Goal: Find specific page/section: Find specific page/section

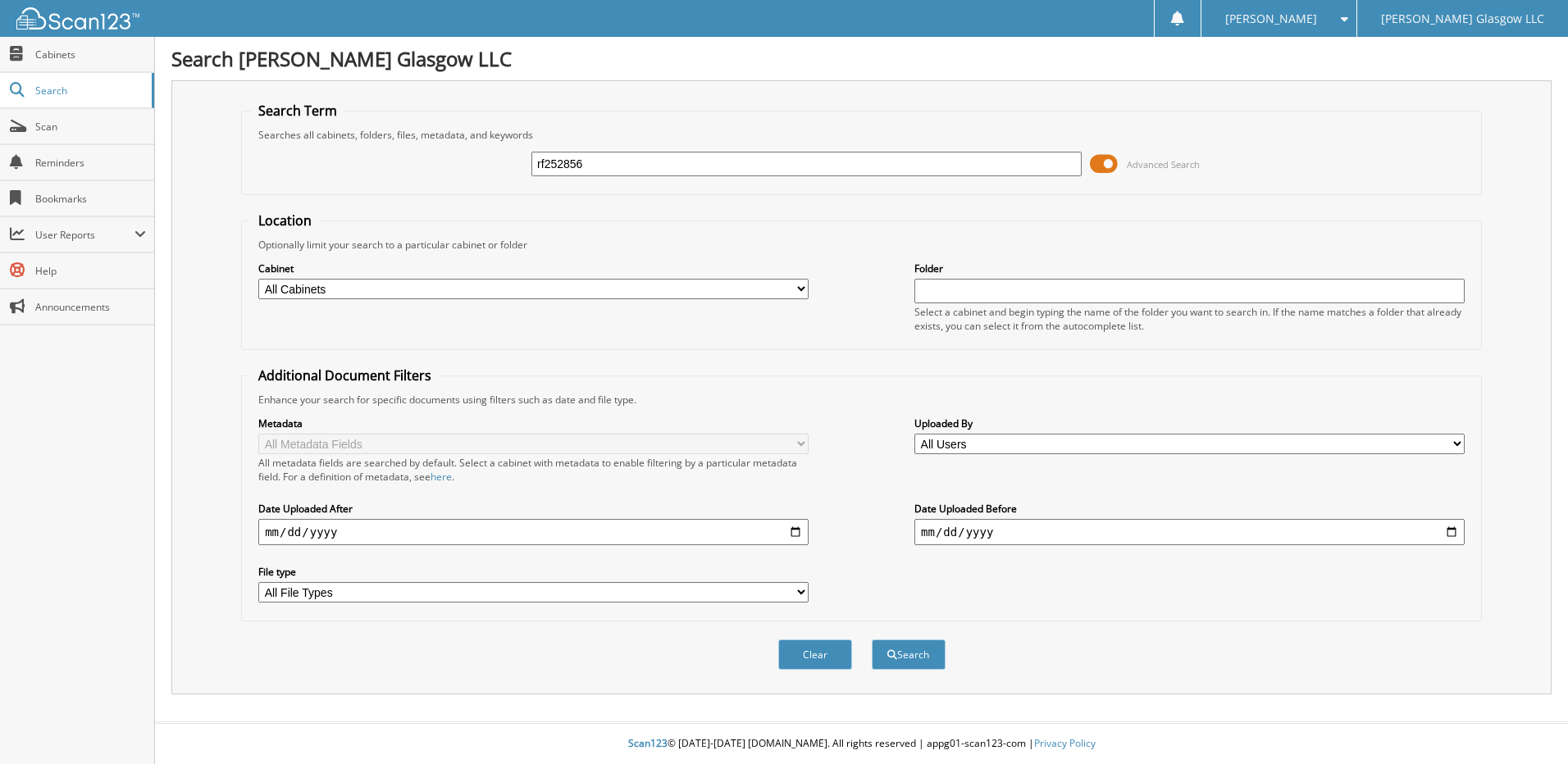
type input "rf252856"
click at [872, 639] on button "Search" at bounding box center [909, 654] width 74 height 30
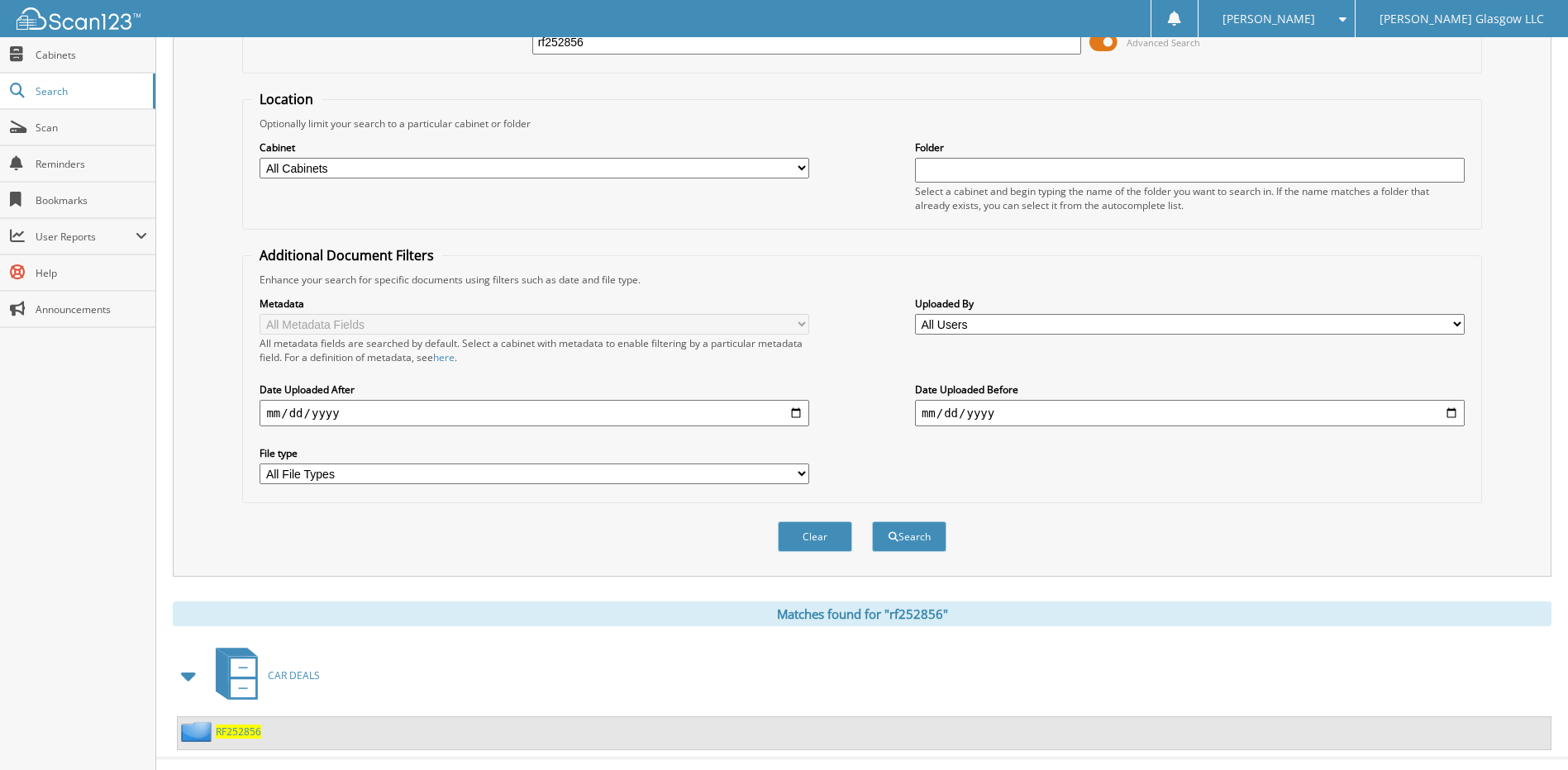
scroll to position [154, 0]
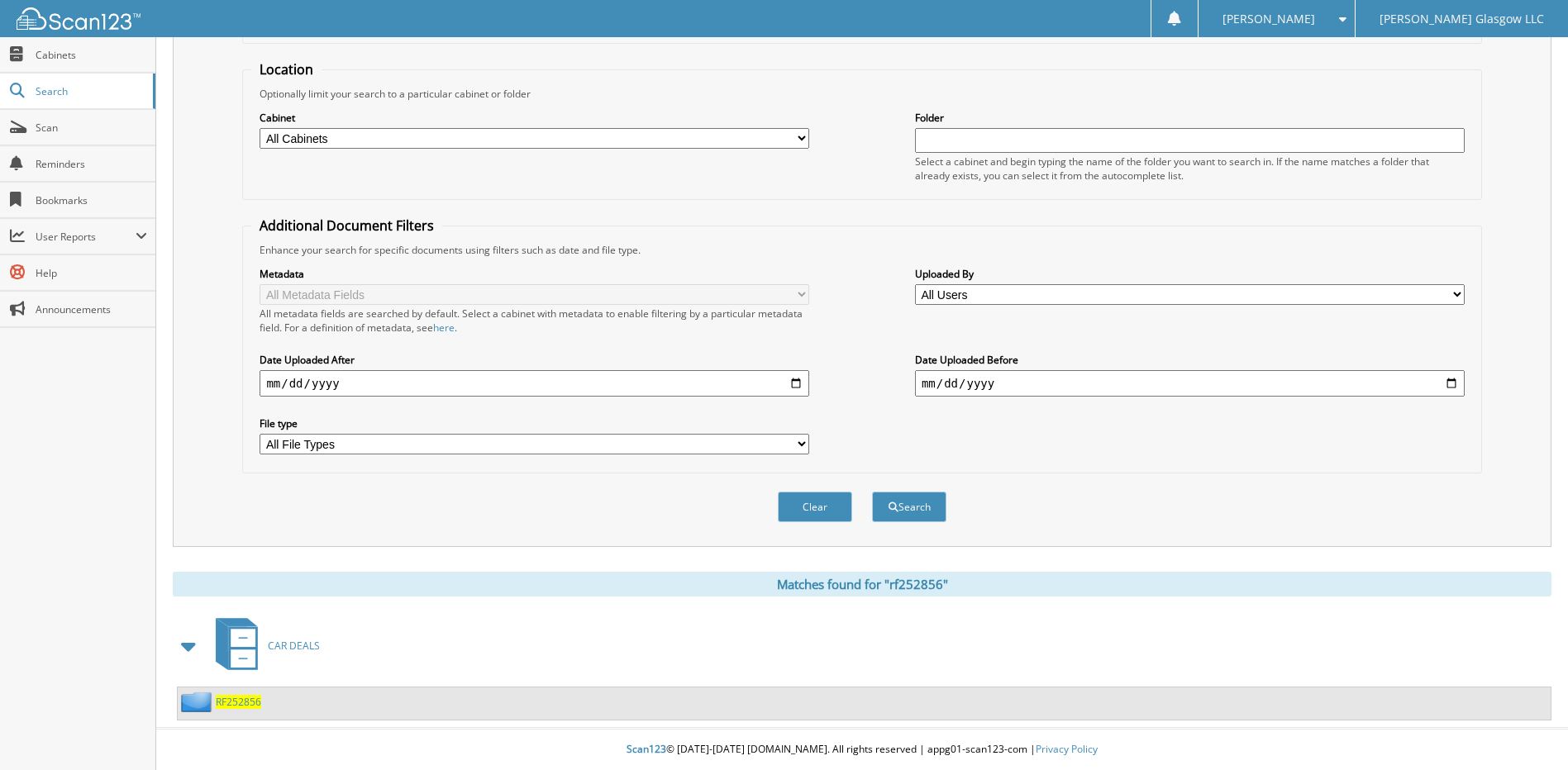
click at [253, 704] on span "RF252856" at bounding box center [238, 702] width 45 height 14
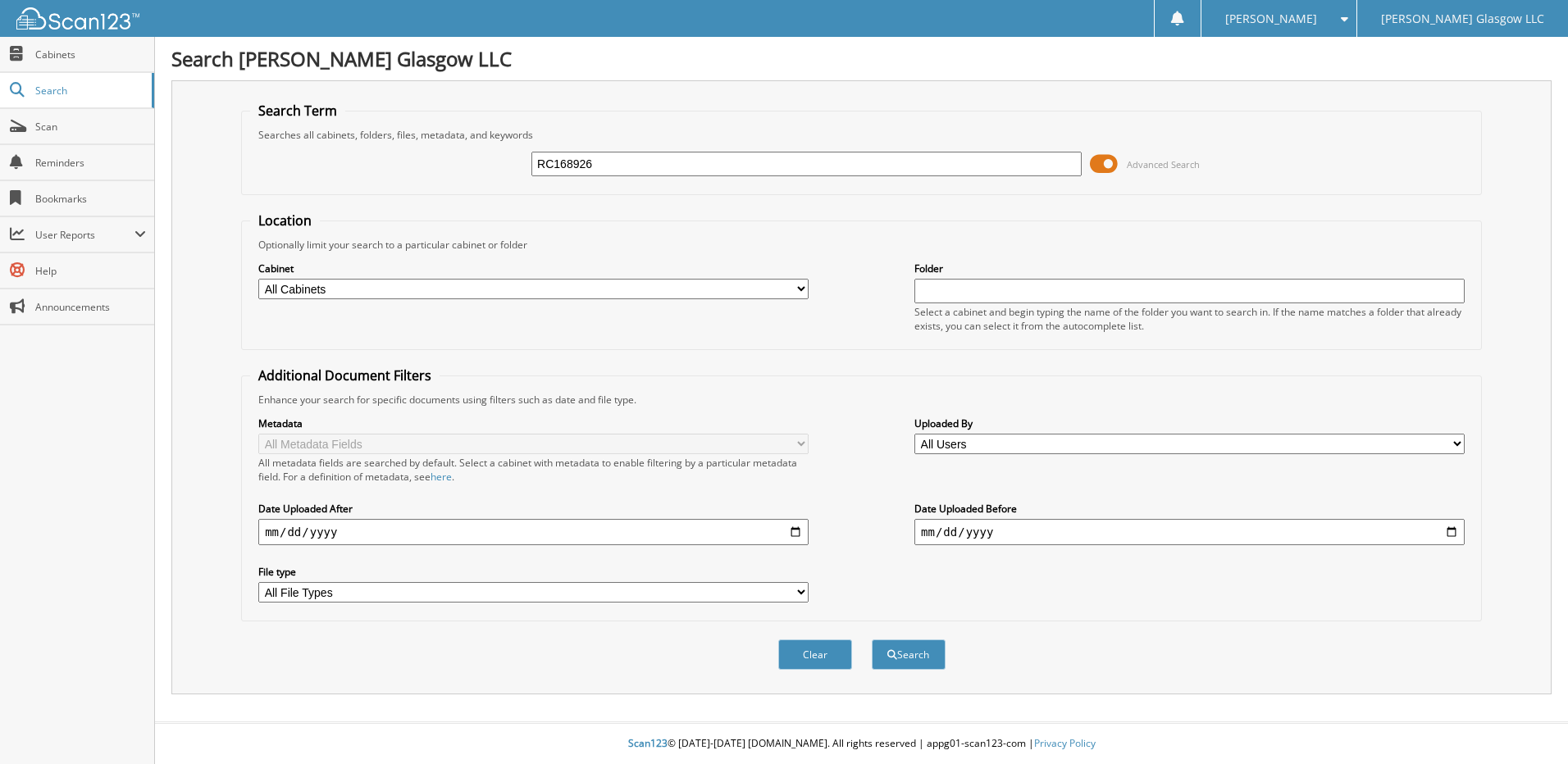
type input "RC168926"
click at [872, 639] on button "Search" at bounding box center [909, 654] width 74 height 30
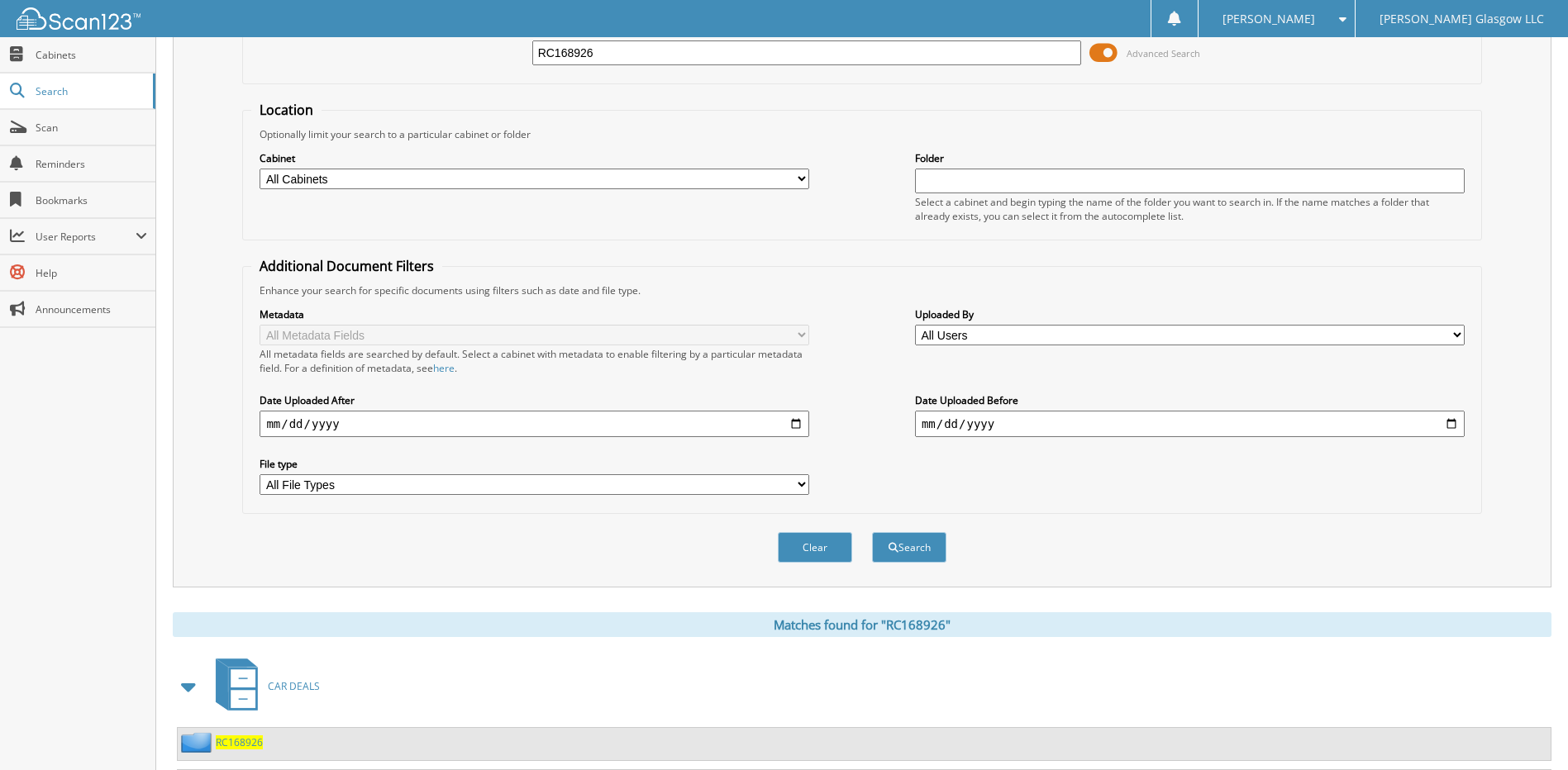
scroll to position [195, 0]
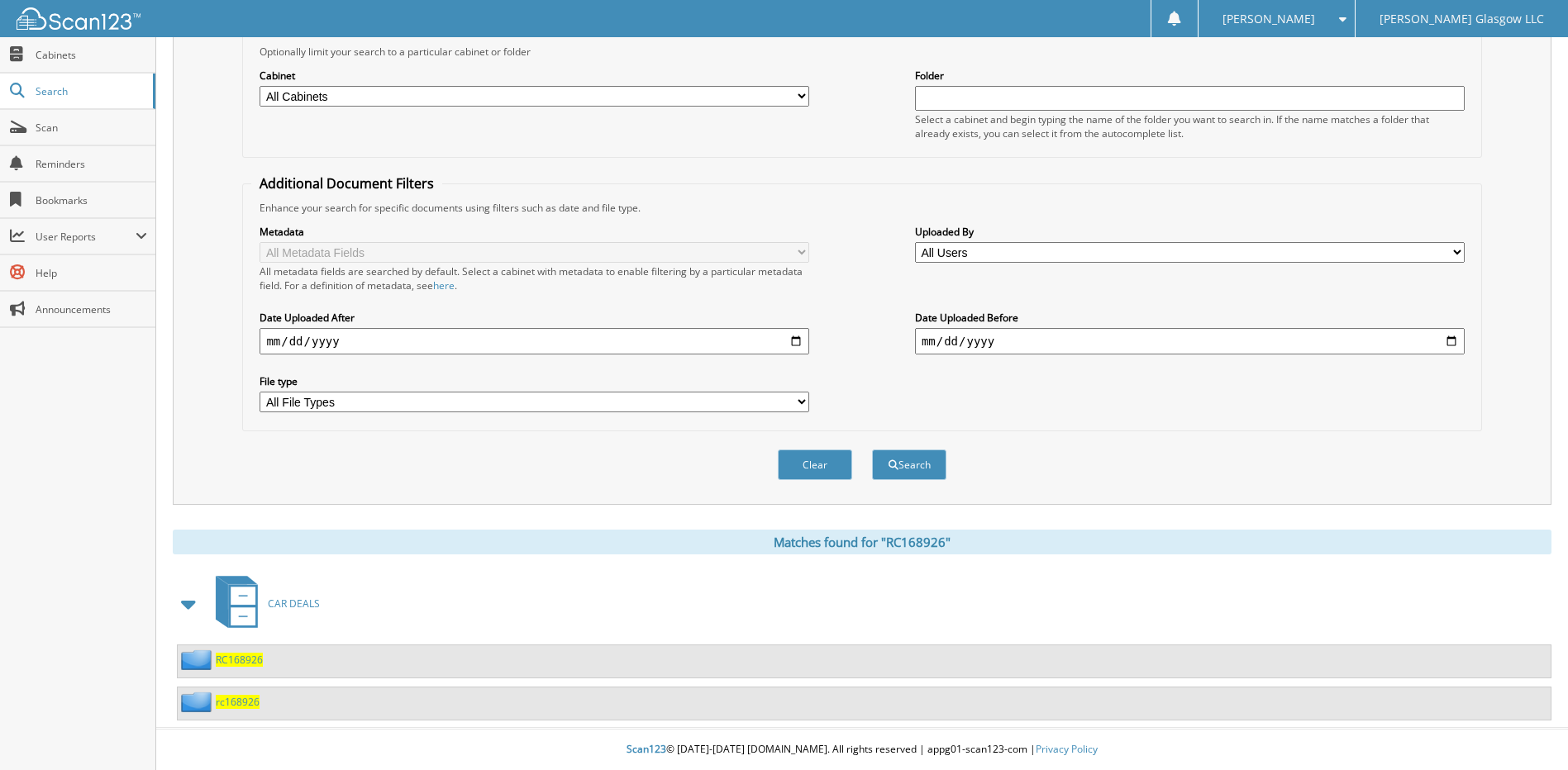
click at [237, 663] on span "RC168926" at bounding box center [239, 660] width 47 height 14
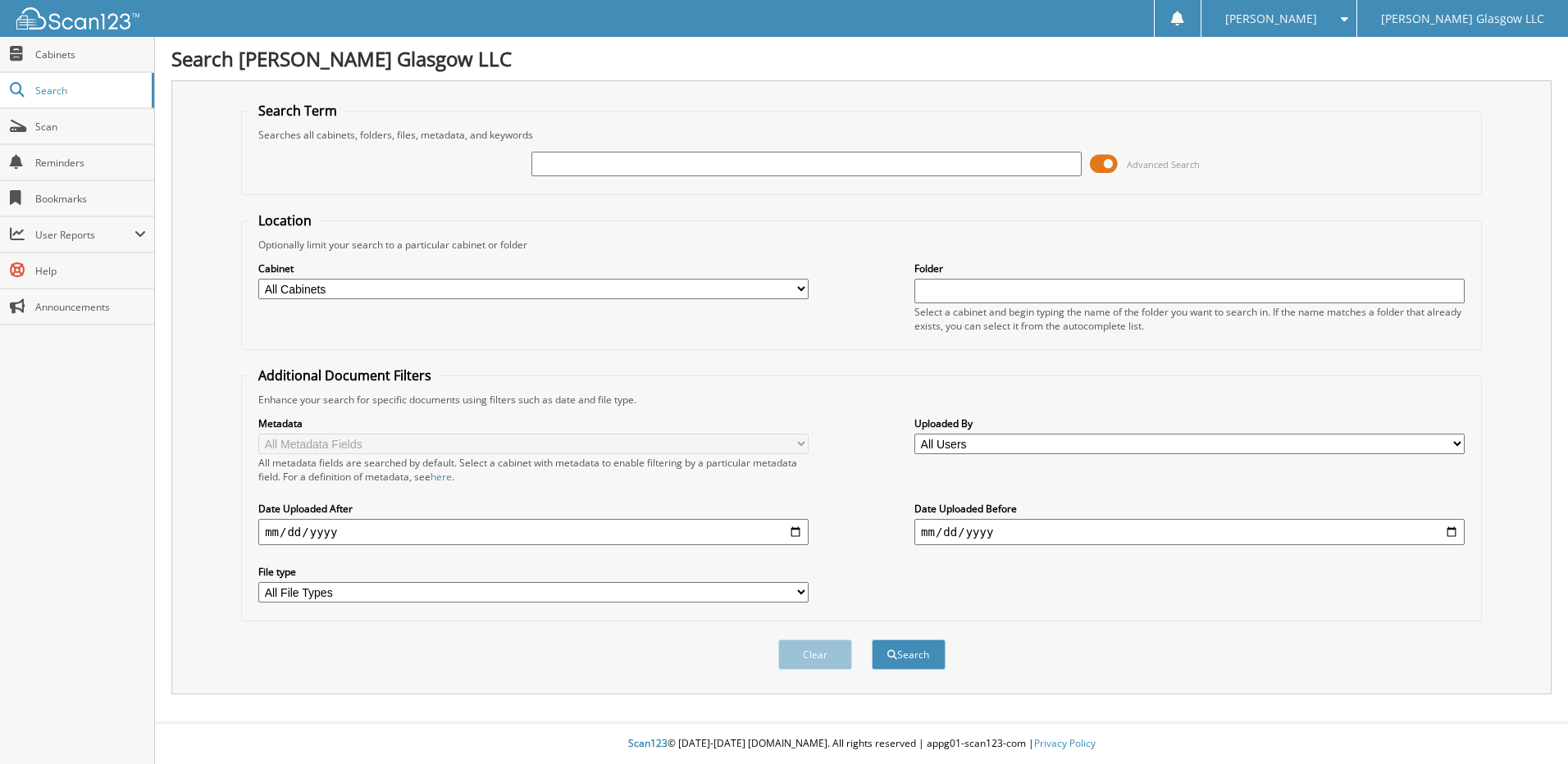
click at [569, 157] on input "text" at bounding box center [806, 164] width 550 height 24
type input "RZ215567"
click at [872, 639] on button "Search" at bounding box center [909, 654] width 74 height 30
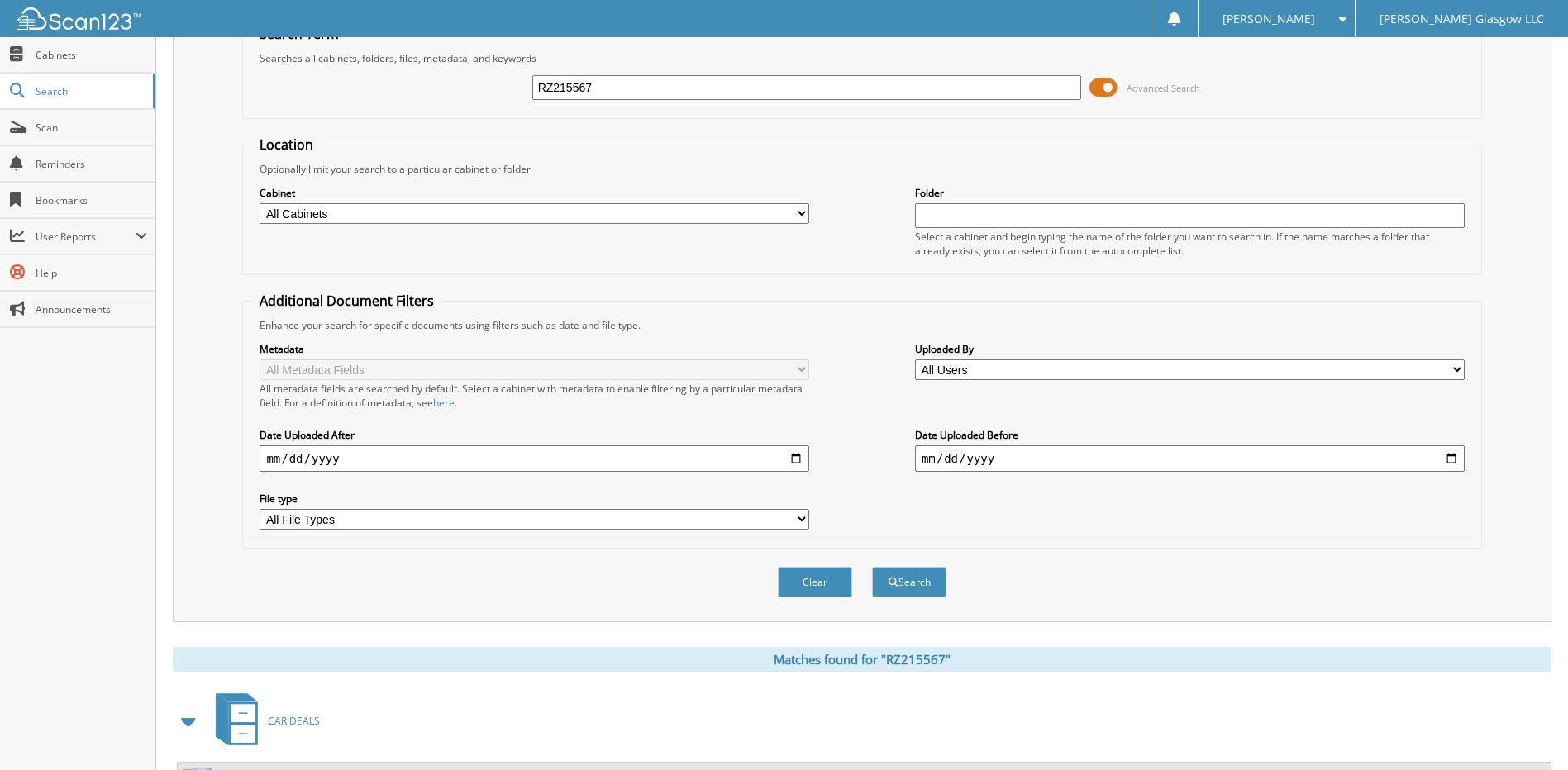
scroll to position [154, 0]
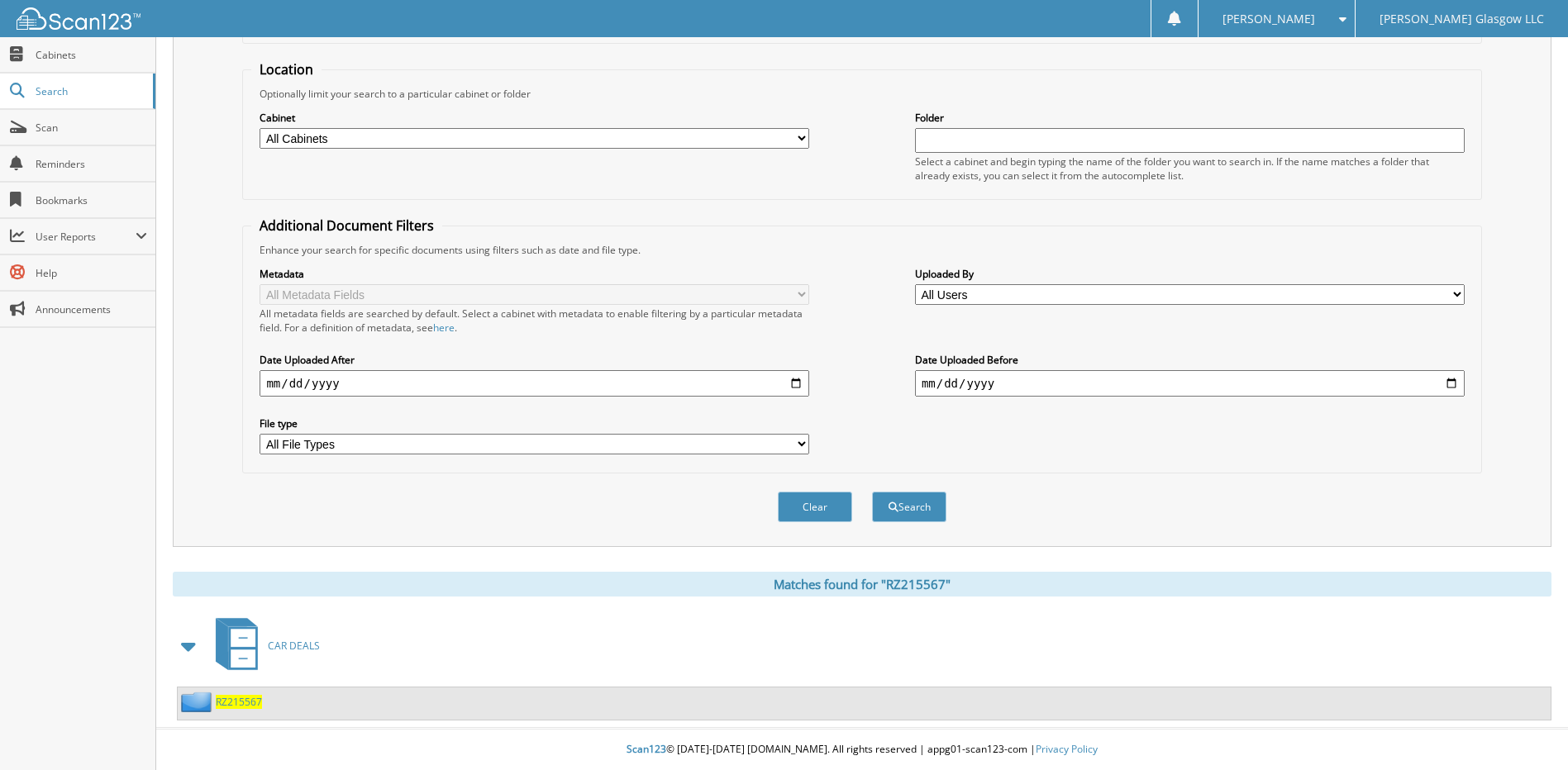
click at [243, 707] on span "RZ215567" at bounding box center [239, 702] width 46 height 14
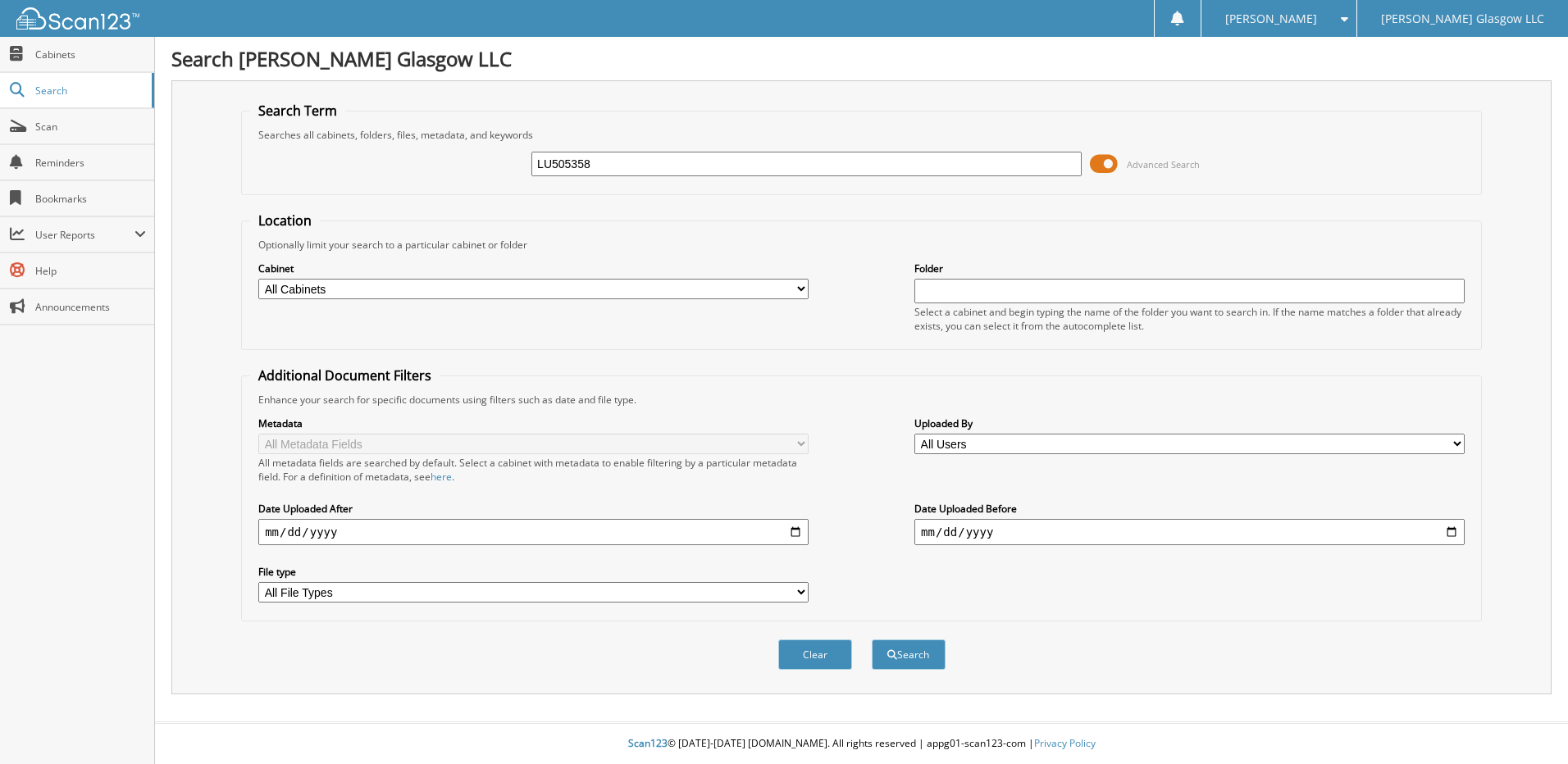
type input "LU505358"
click at [872, 639] on button "Search" at bounding box center [909, 654] width 74 height 30
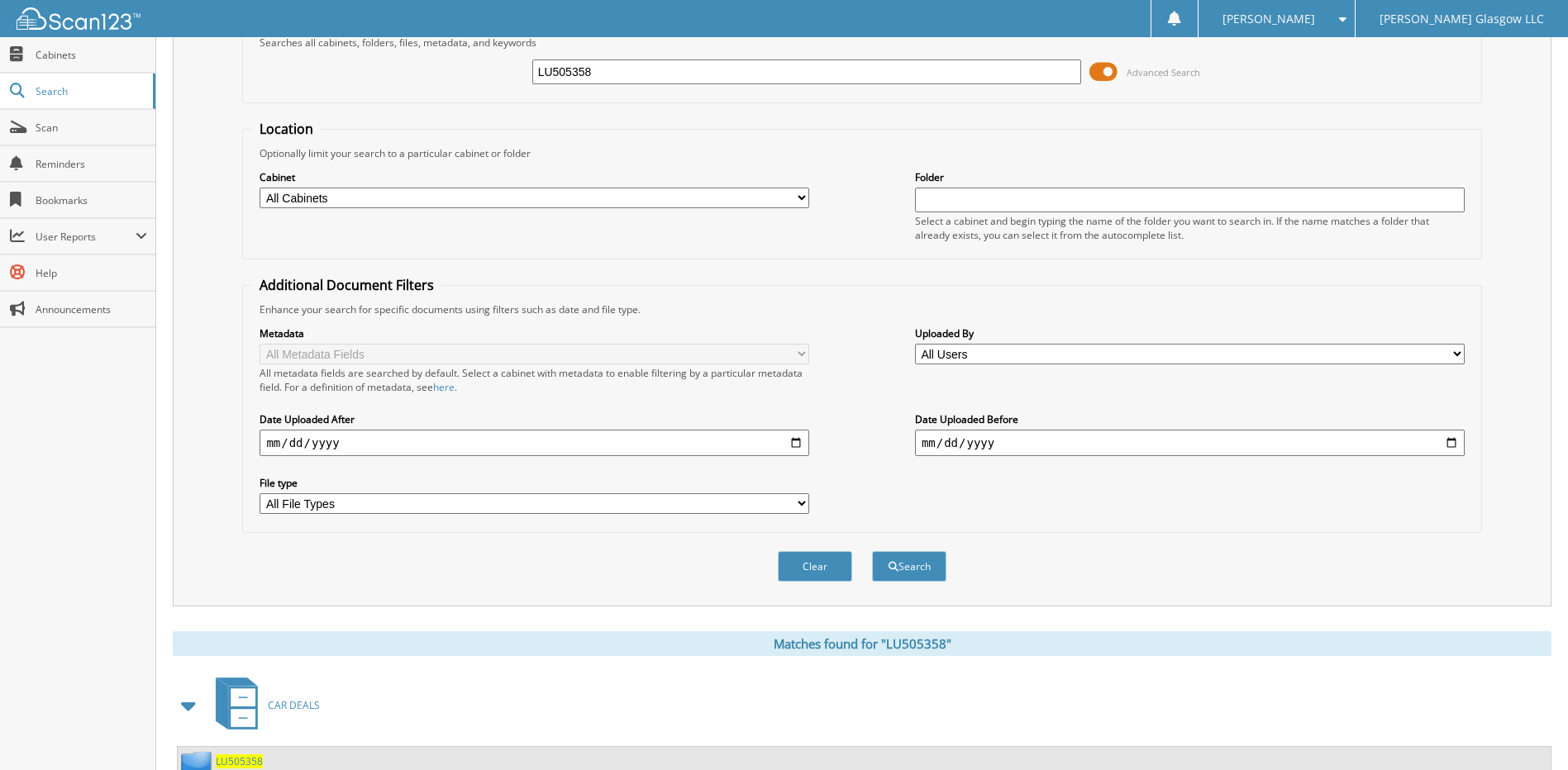
scroll to position [154, 0]
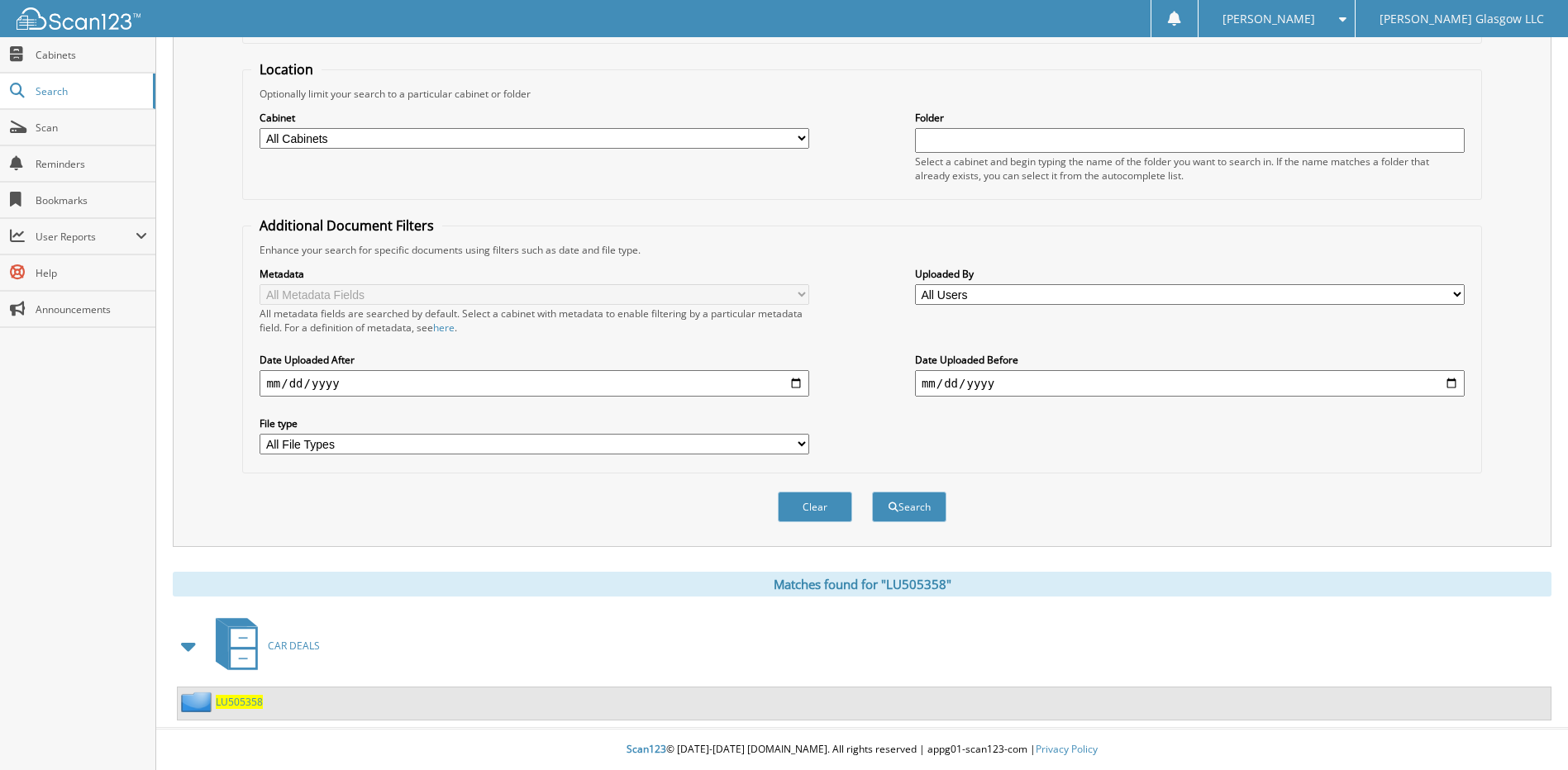
click at [234, 702] on span "LU505358" at bounding box center [239, 702] width 47 height 14
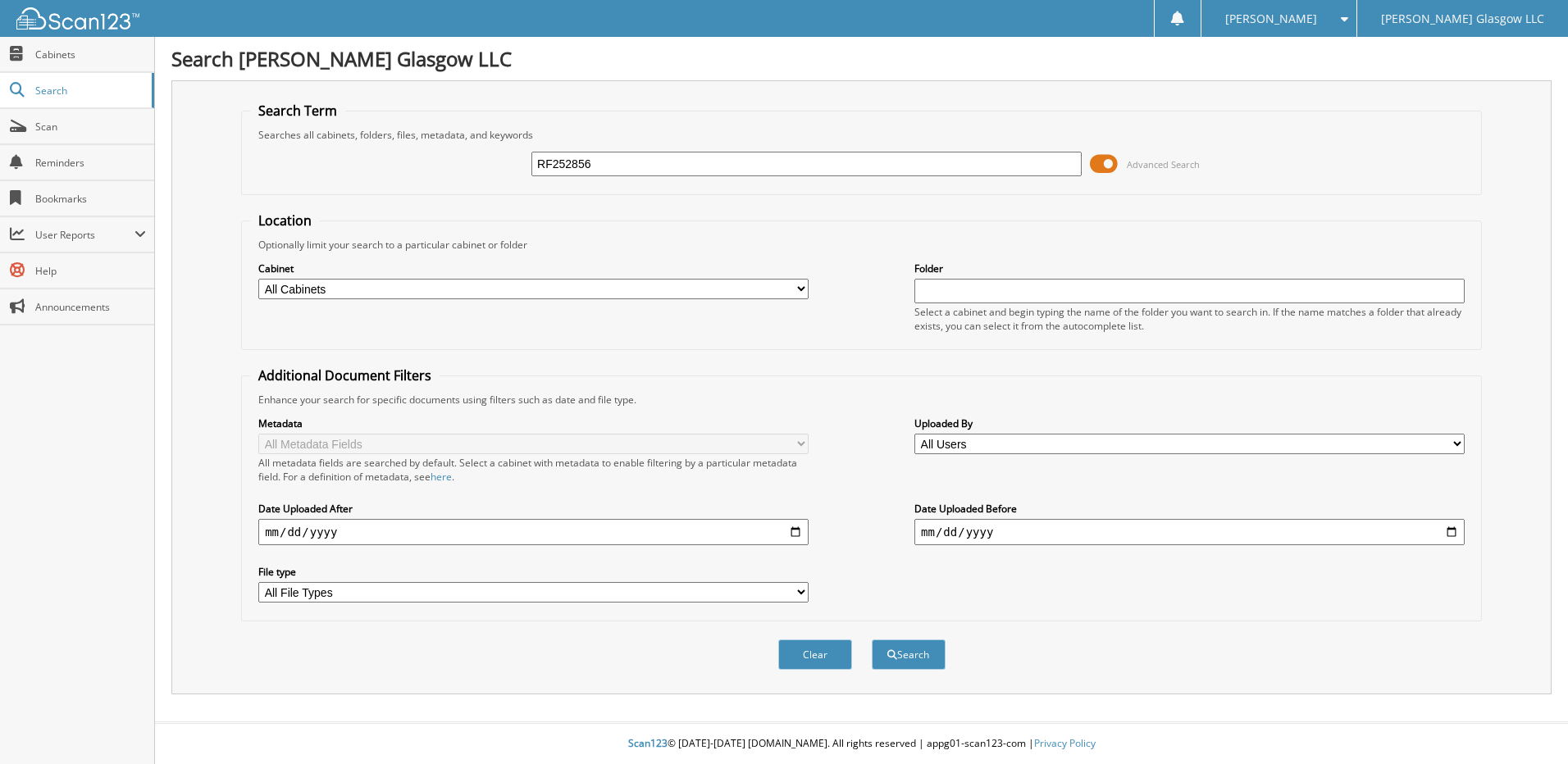
type input "RF252856"
click at [872, 639] on button "Search" at bounding box center [909, 654] width 74 height 30
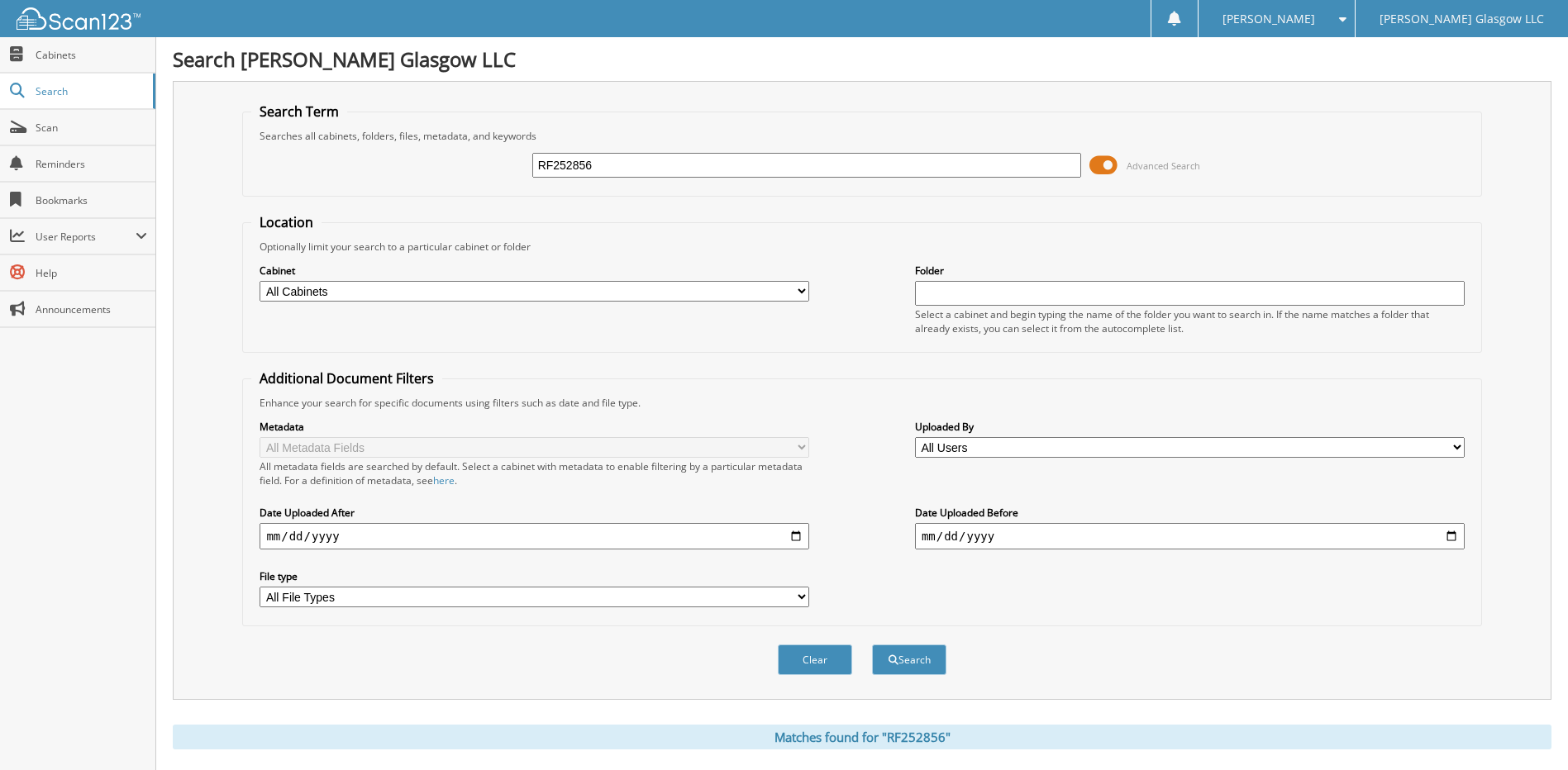
scroll to position [154, 0]
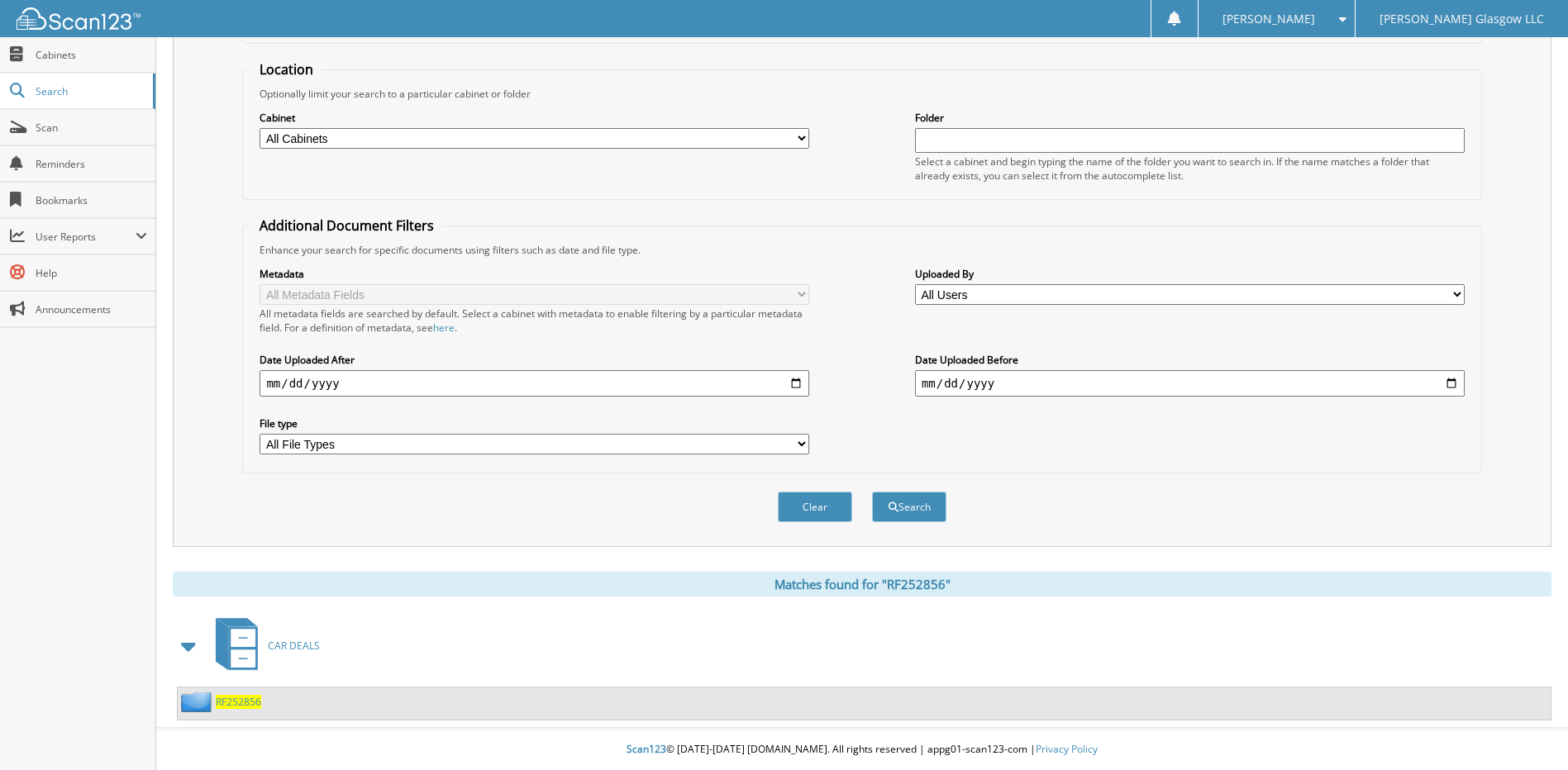
click at [251, 702] on span "RF252856" at bounding box center [238, 702] width 45 height 14
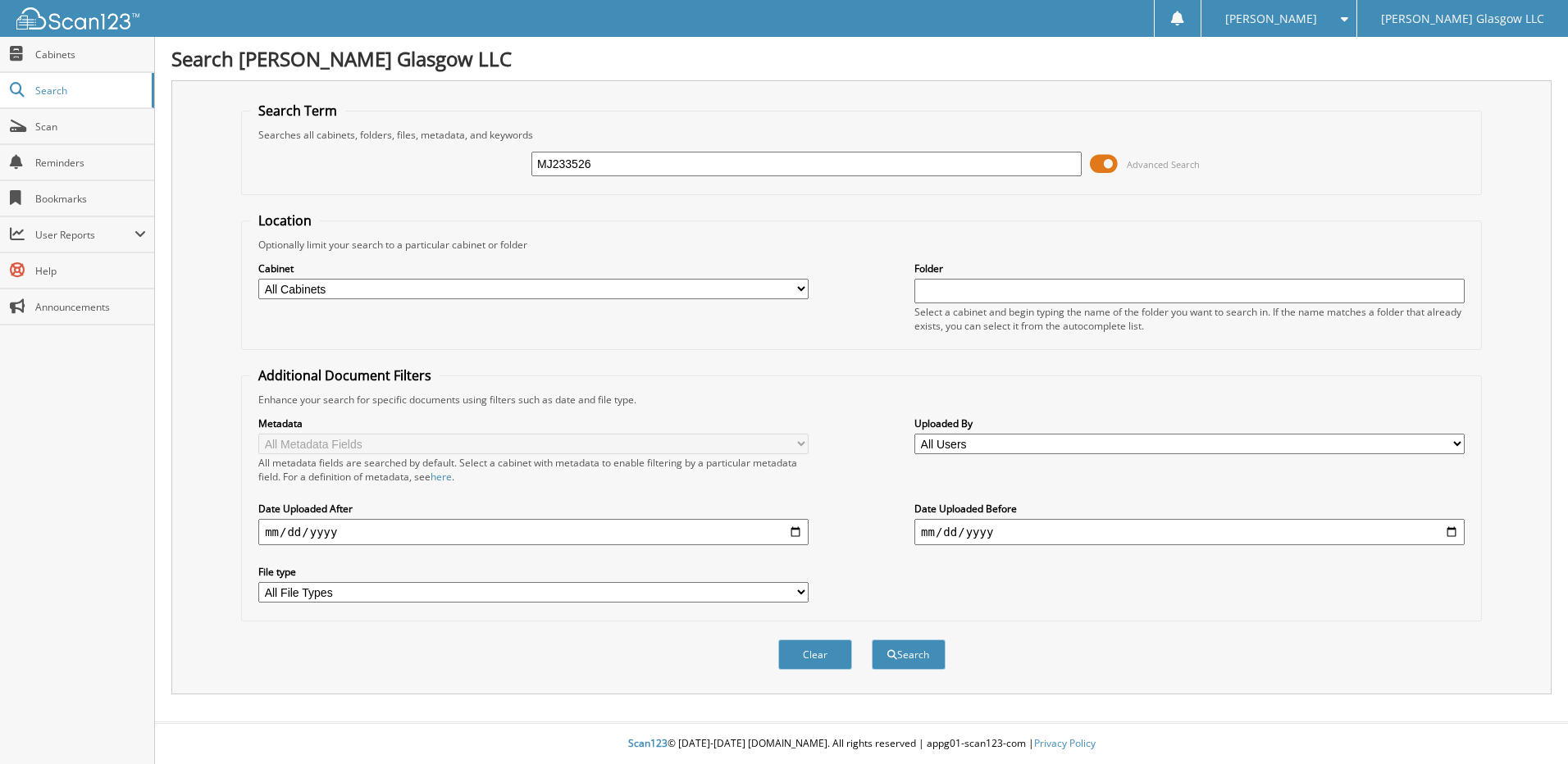
type input "MJ233526"
click at [872, 639] on button "Search" at bounding box center [909, 654] width 74 height 30
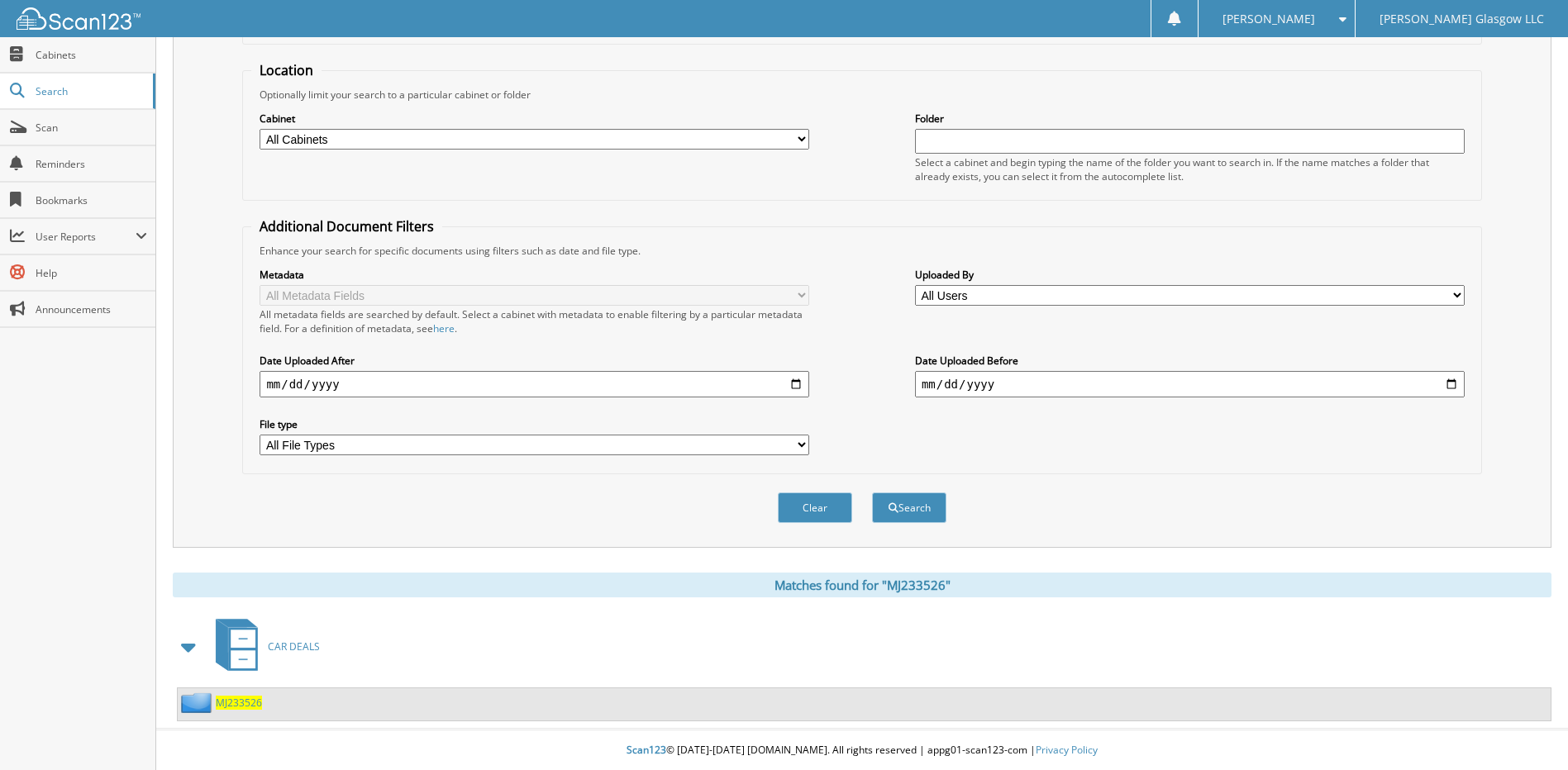
scroll to position [154, 0]
click at [239, 694] on div "MJ233526" at bounding box center [219, 702] width 84 height 20
click at [237, 699] on span "MJ233526" at bounding box center [239, 702] width 46 height 14
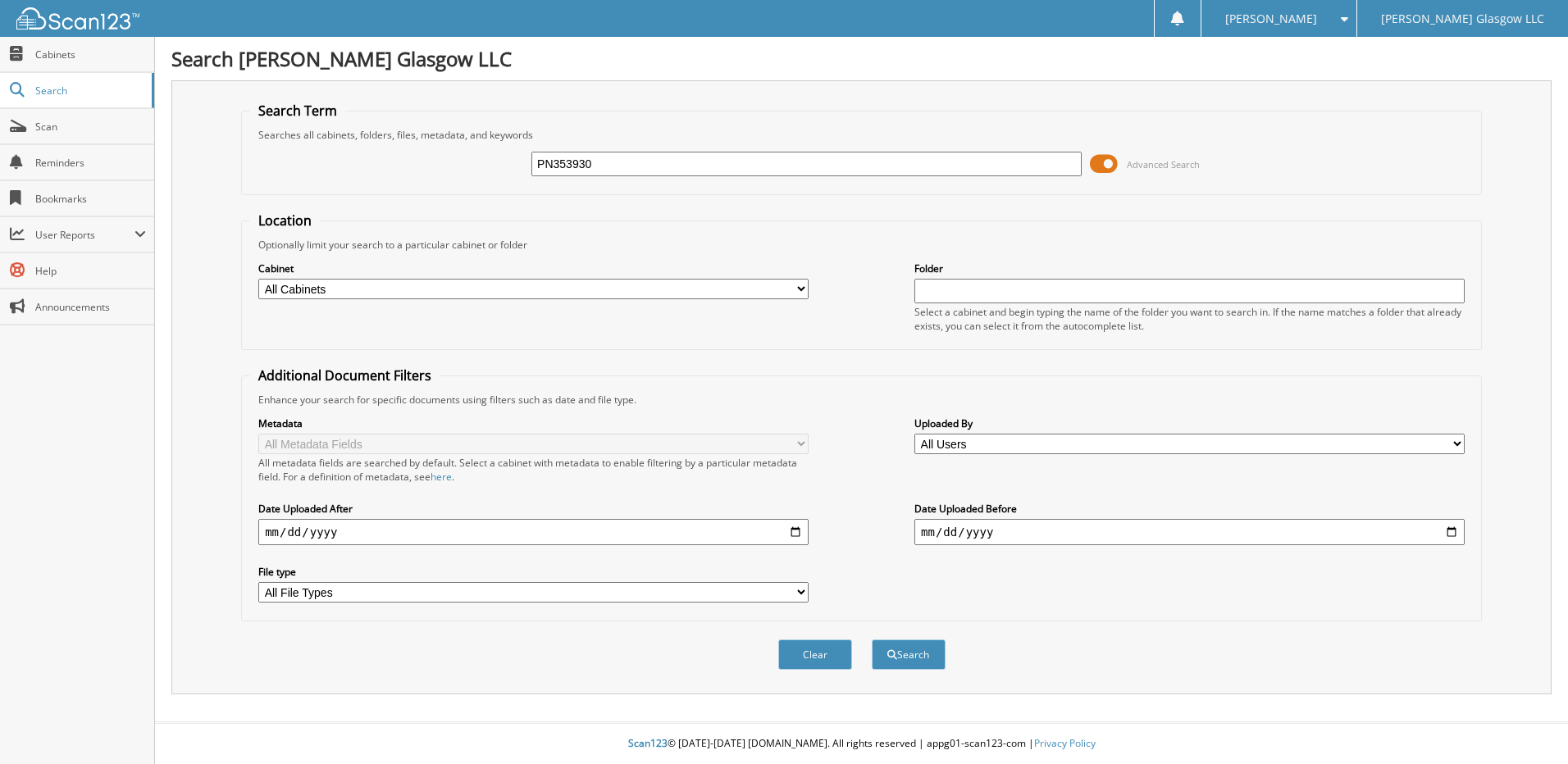
type input "PN353930"
click at [872, 639] on button "Search" at bounding box center [909, 654] width 74 height 30
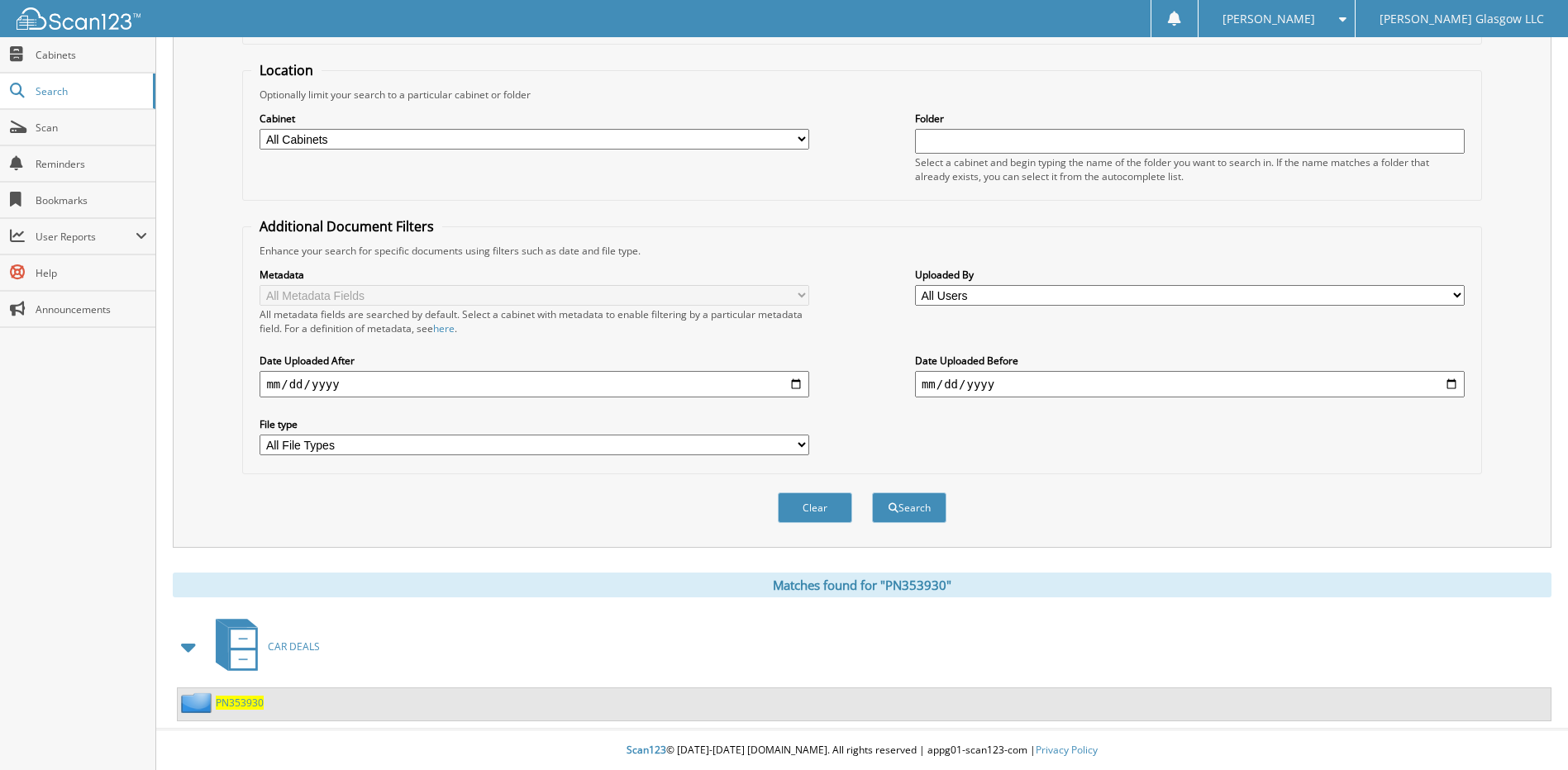
scroll to position [154, 0]
click at [245, 700] on span "PN353930" at bounding box center [240, 702] width 48 height 14
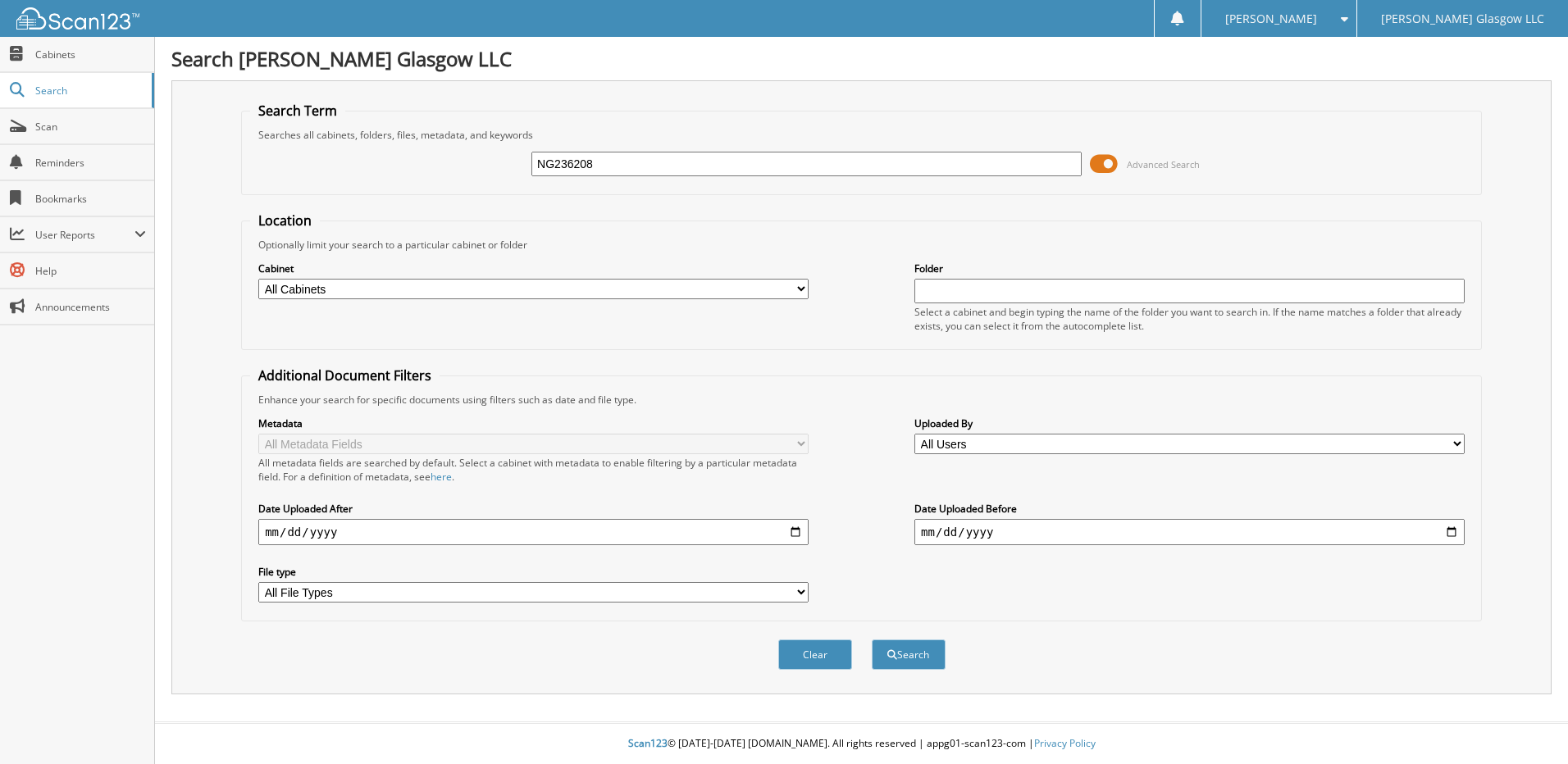
type input "NG236208"
click at [872, 639] on button "Search" at bounding box center [909, 654] width 74 height 30
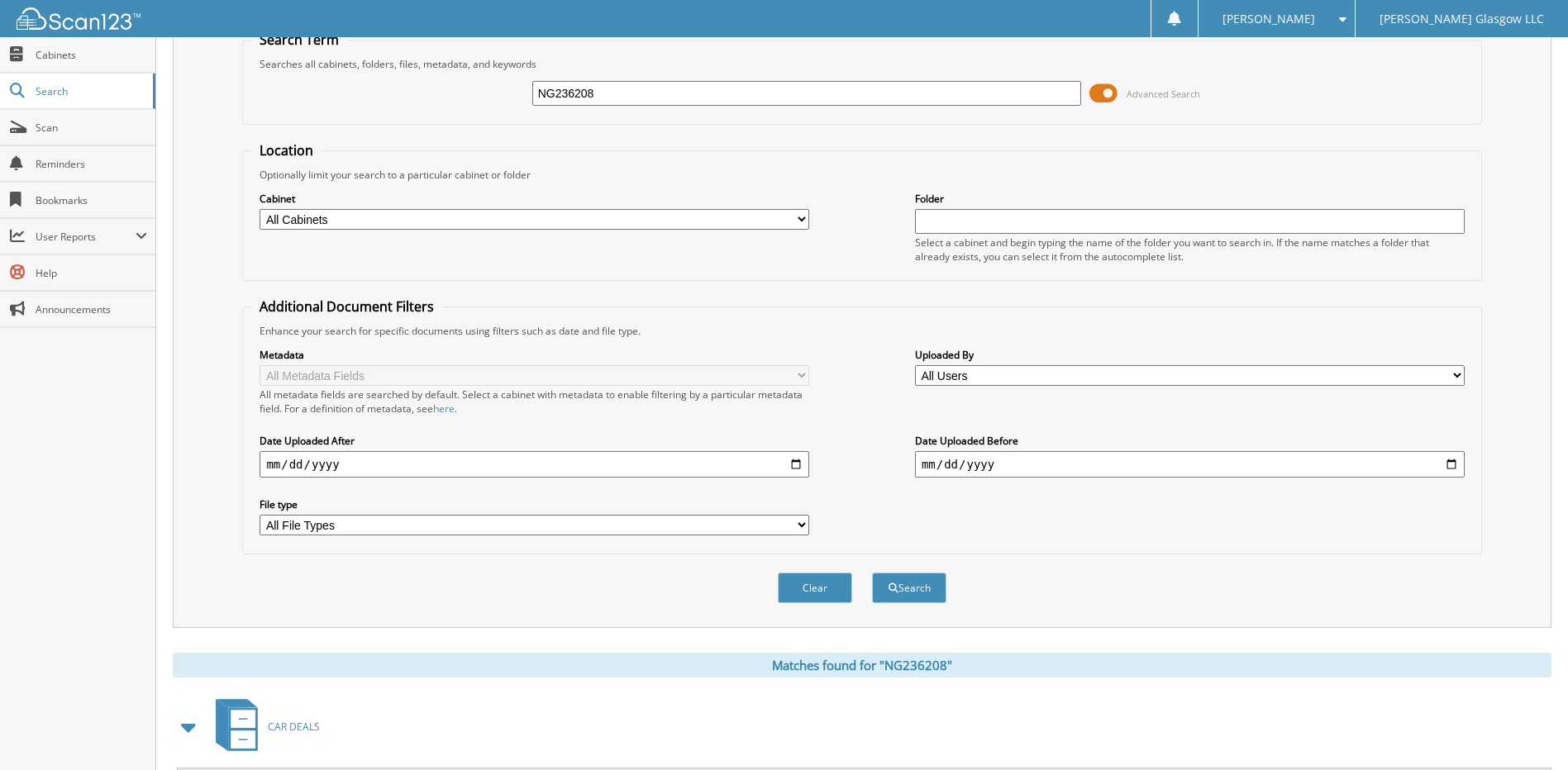
scroll to position [154, 0]
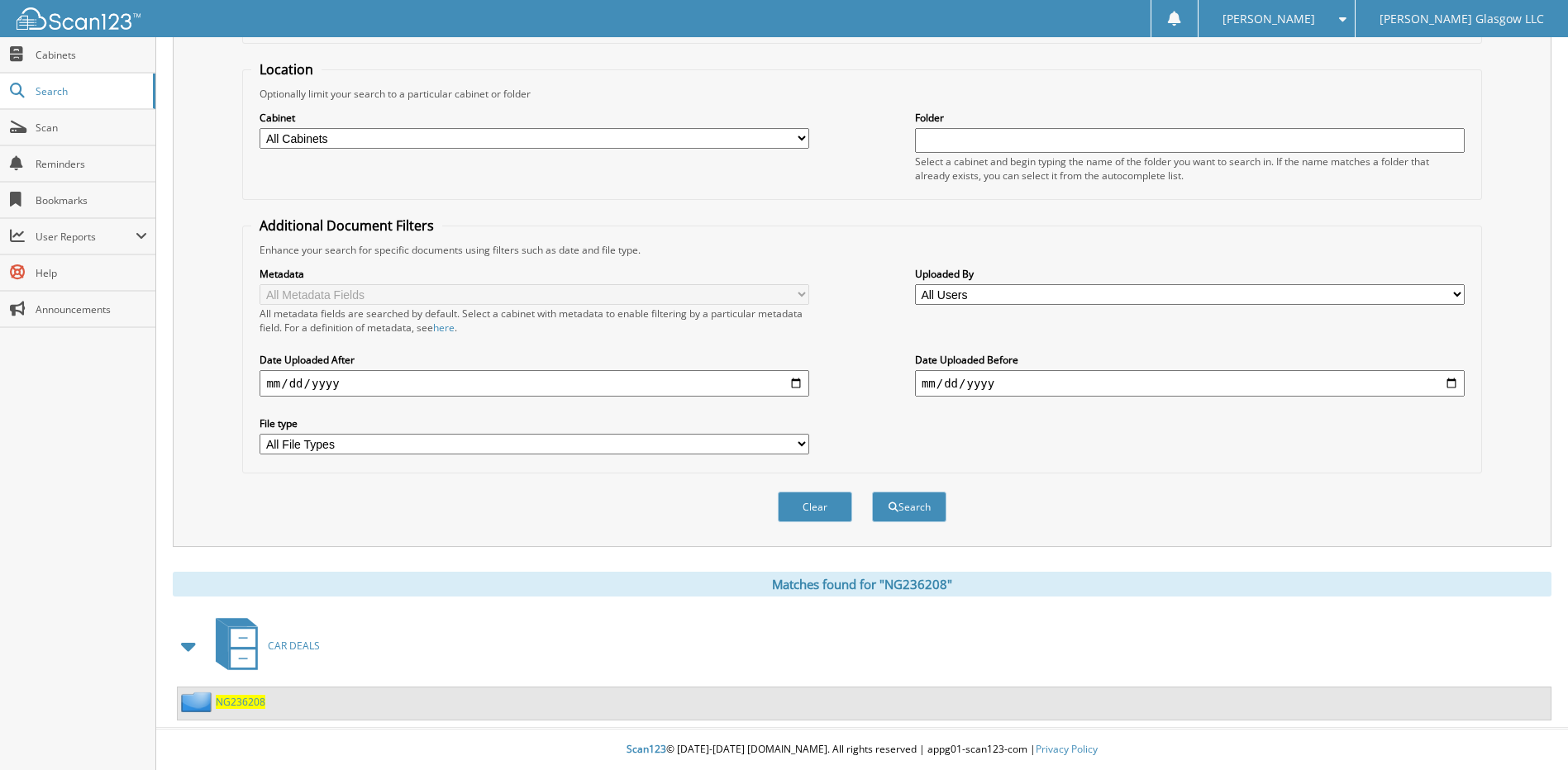
click at [246, 700] on span "NG236208" at bounding box center [241, 702] width 49 height 14
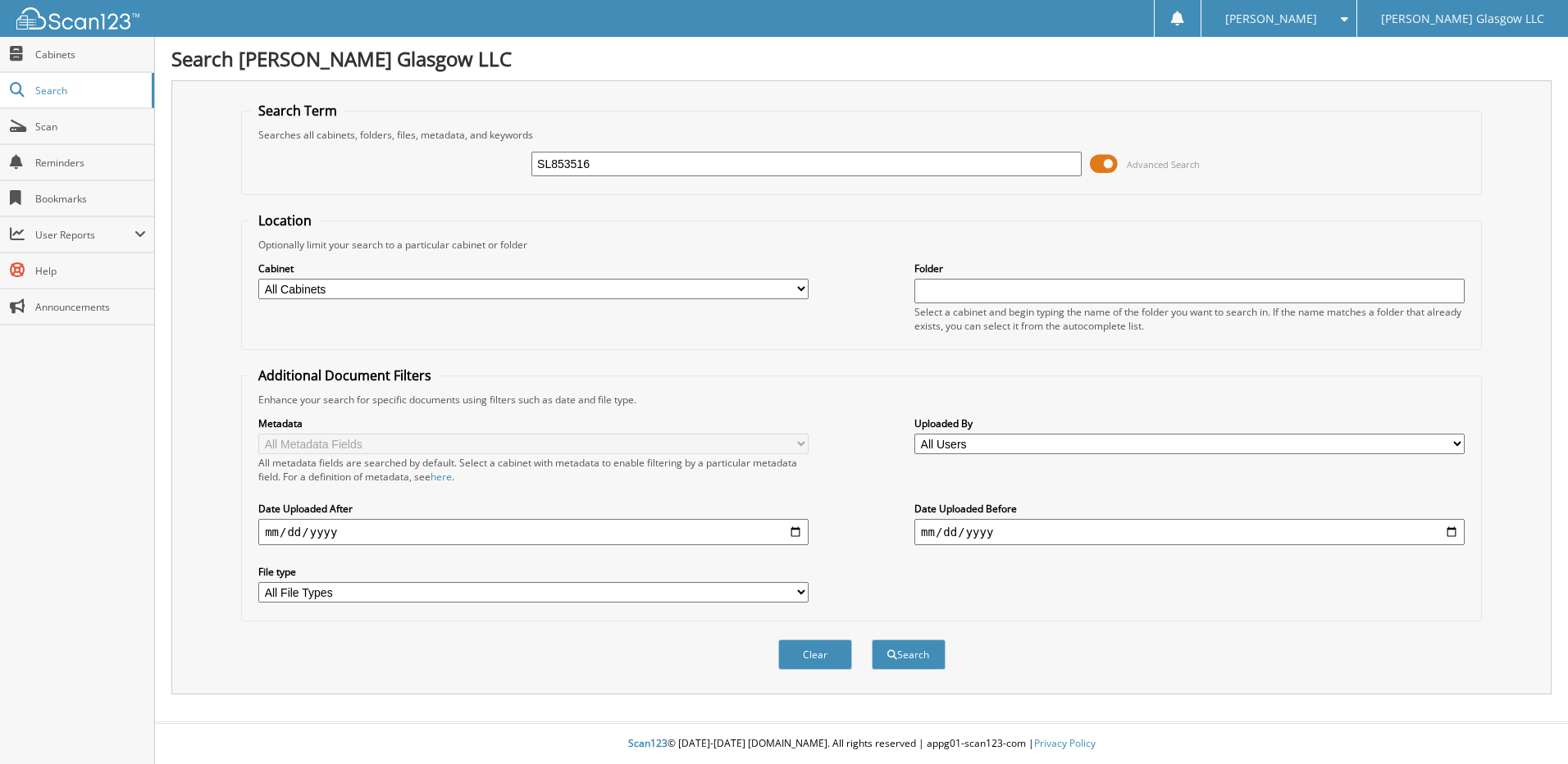
type input "SL853516"
click at [872, 639] on button "Search" at bounding box center [909, 654] width 74 height 30
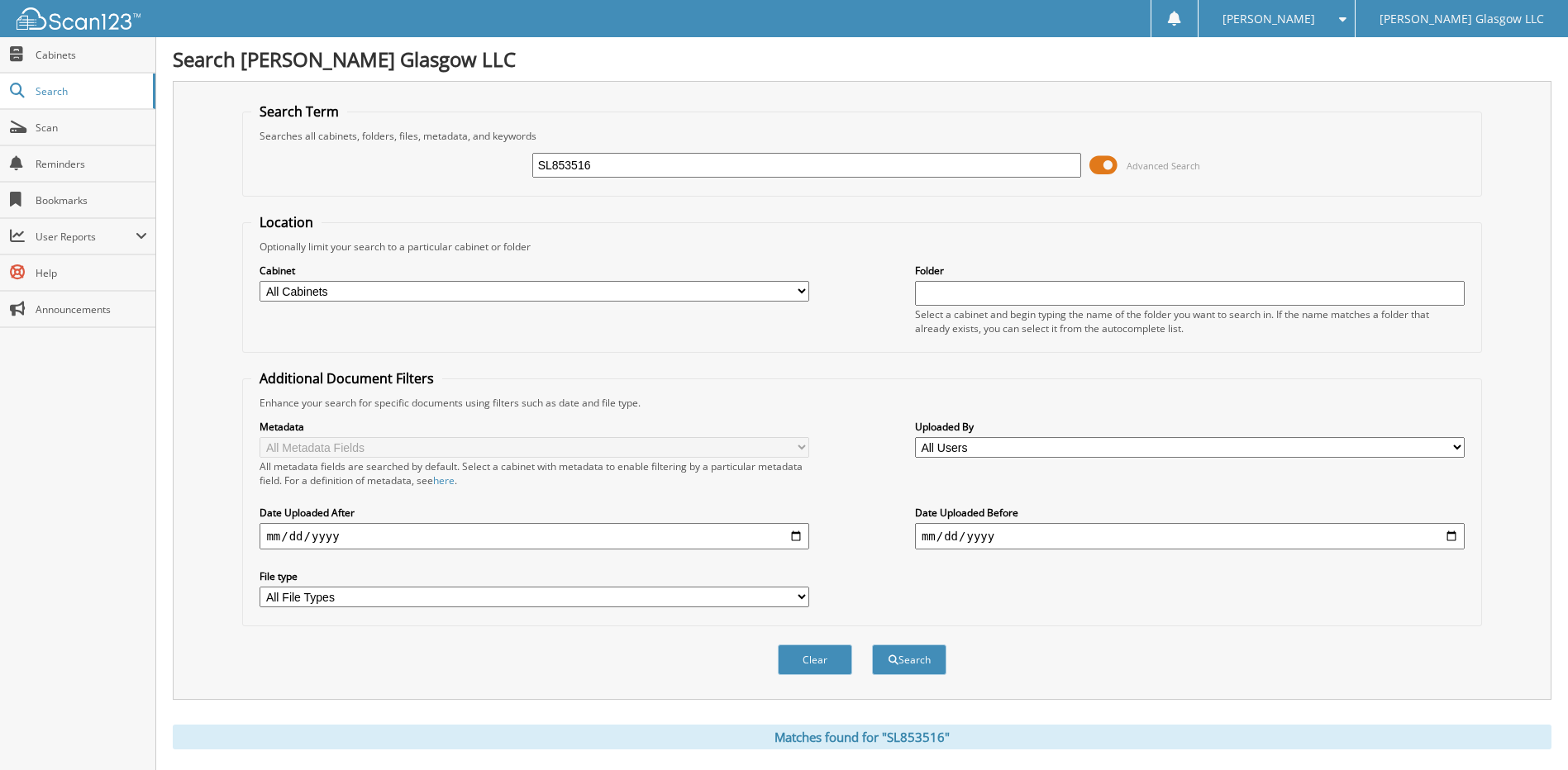
scroll to position [154, 0]
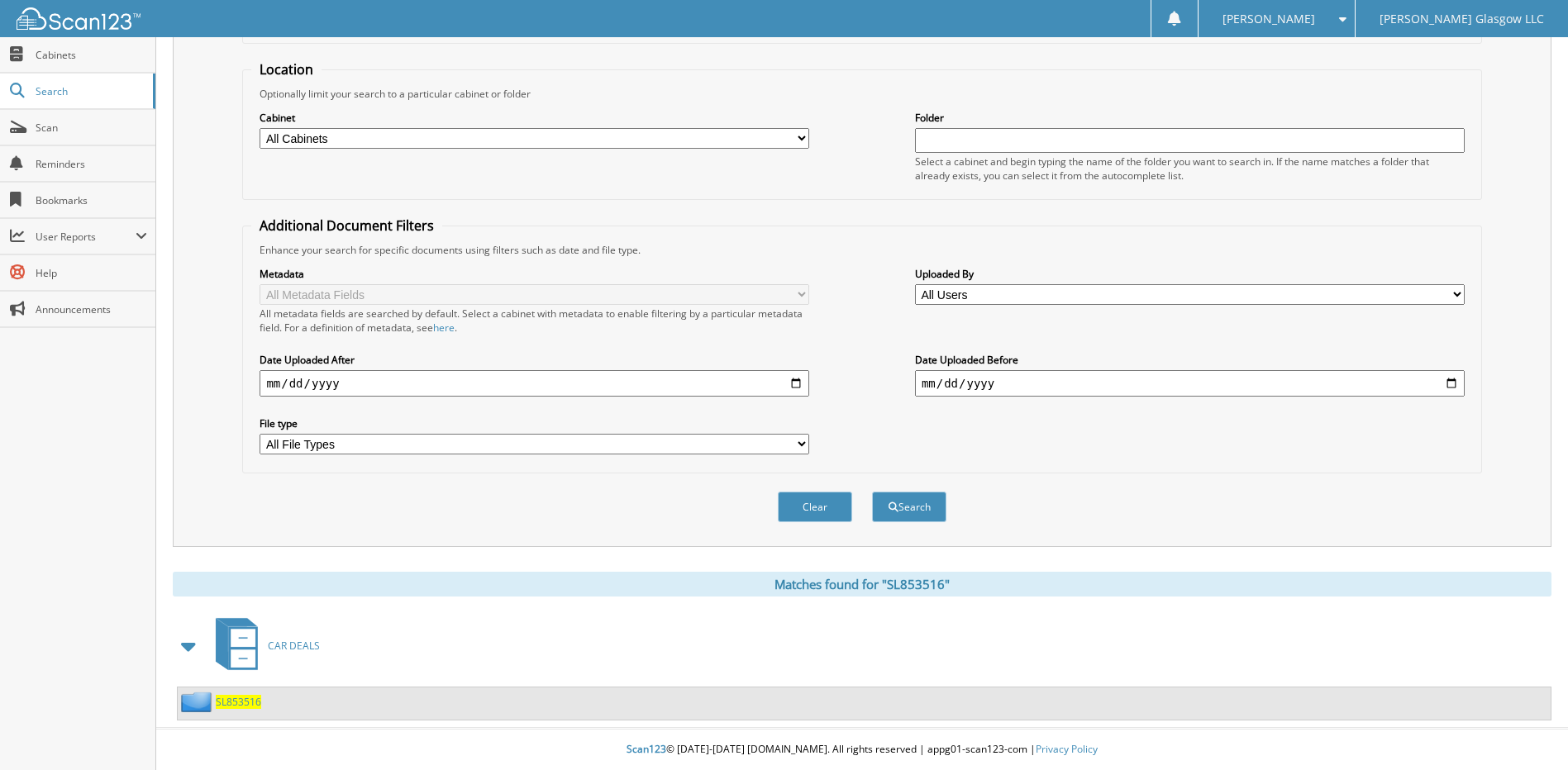
click at [248, 699] on span "SL853516" at bounding box center [238, 702] width 45 height 14
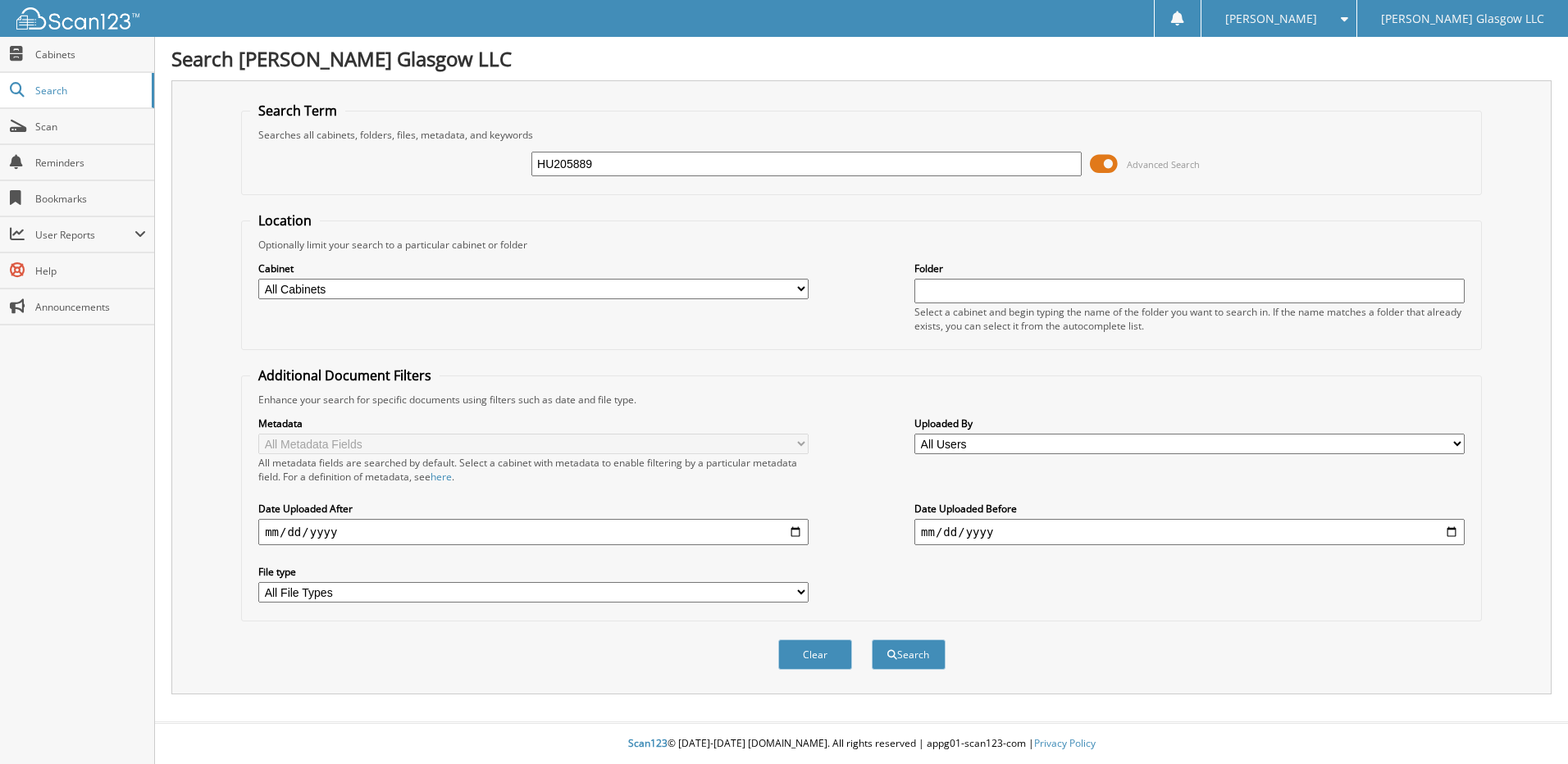
type input "HU205889"
click at [872, 639] on button "Search" at bounding box center [909, 654] width 74 height 30
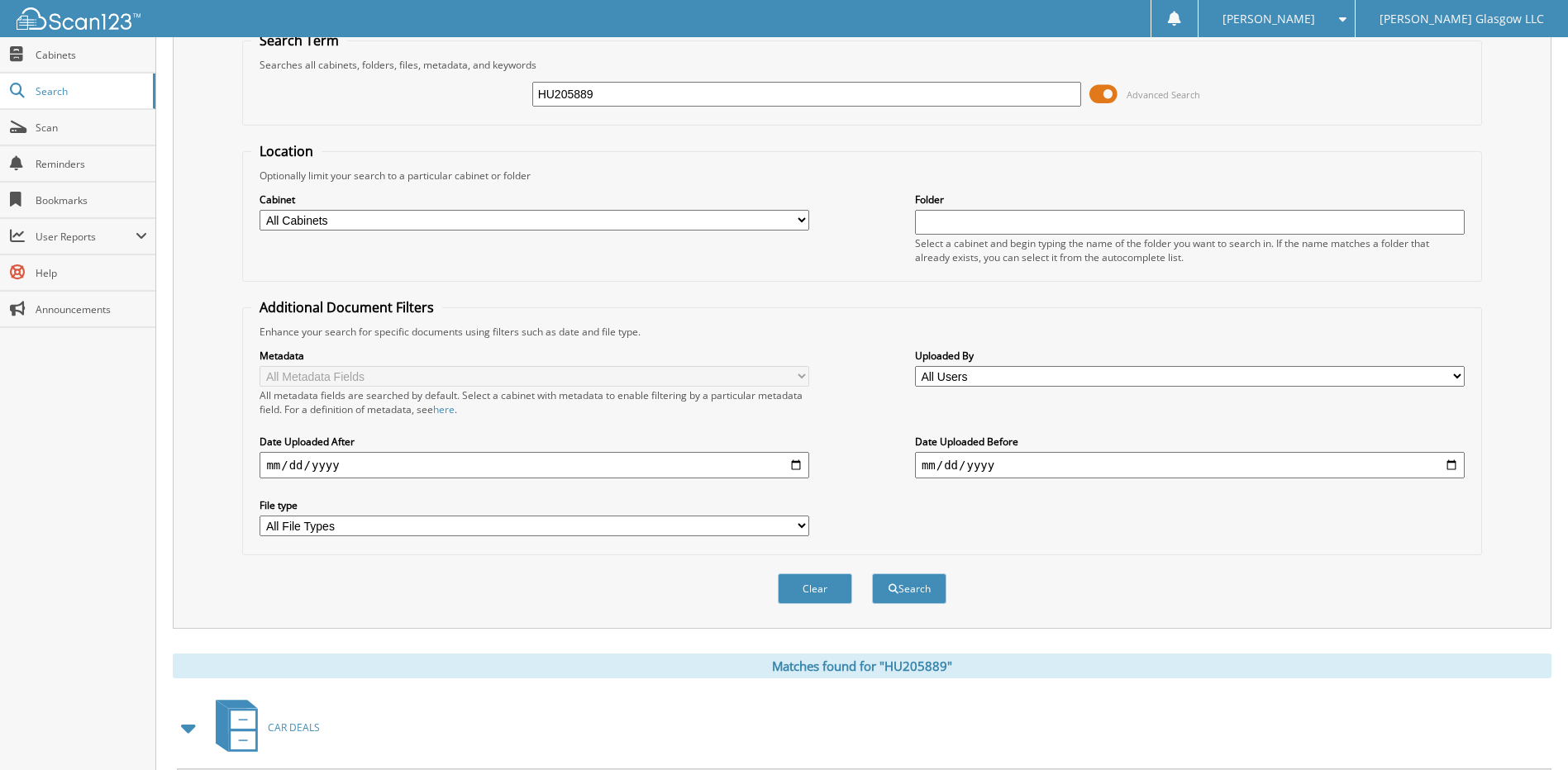
scroll to position [154, 0]
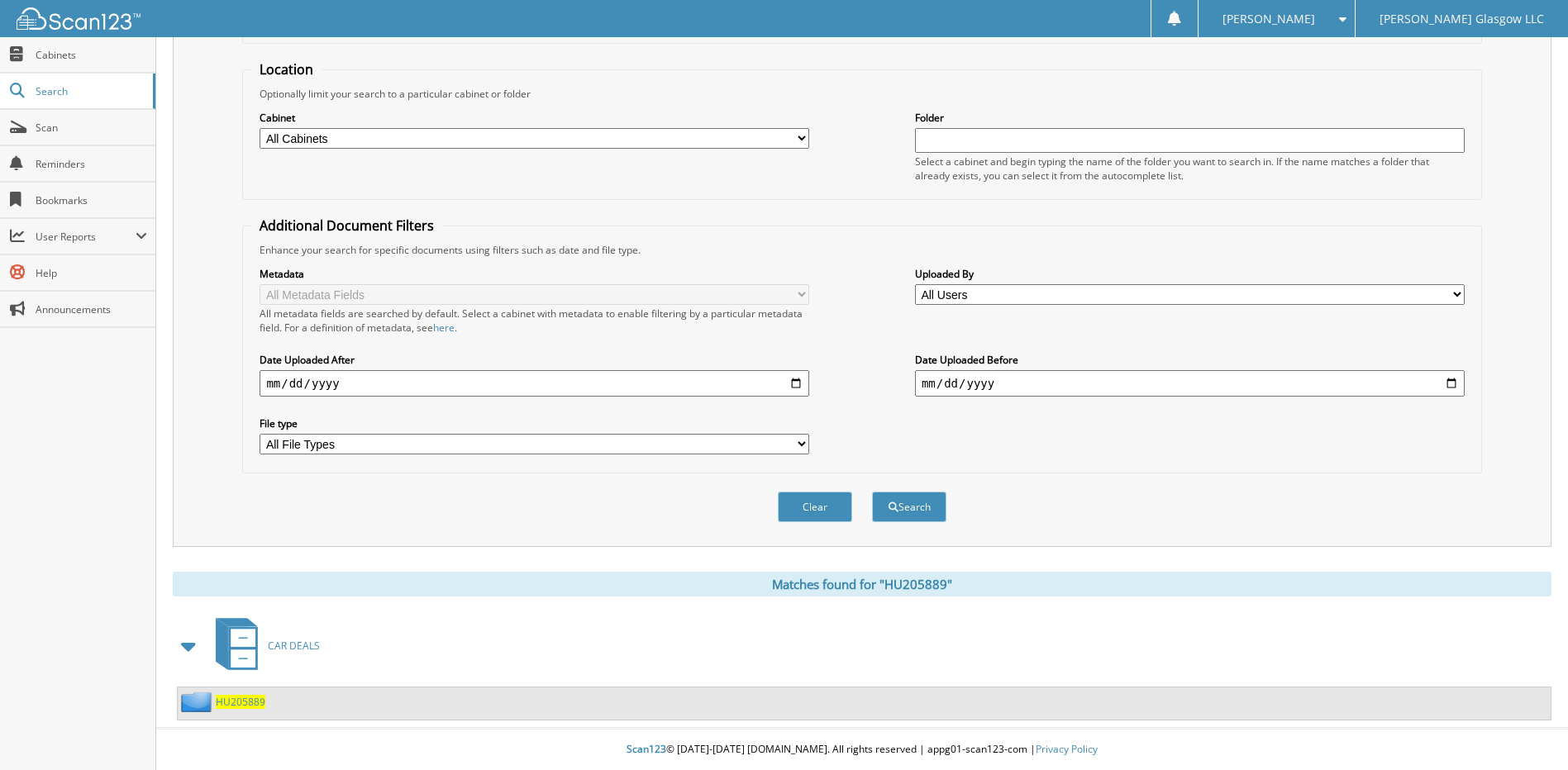
click at [255, 700] on span "HU205889" at bounding box center [241, 702] width 49 height 14
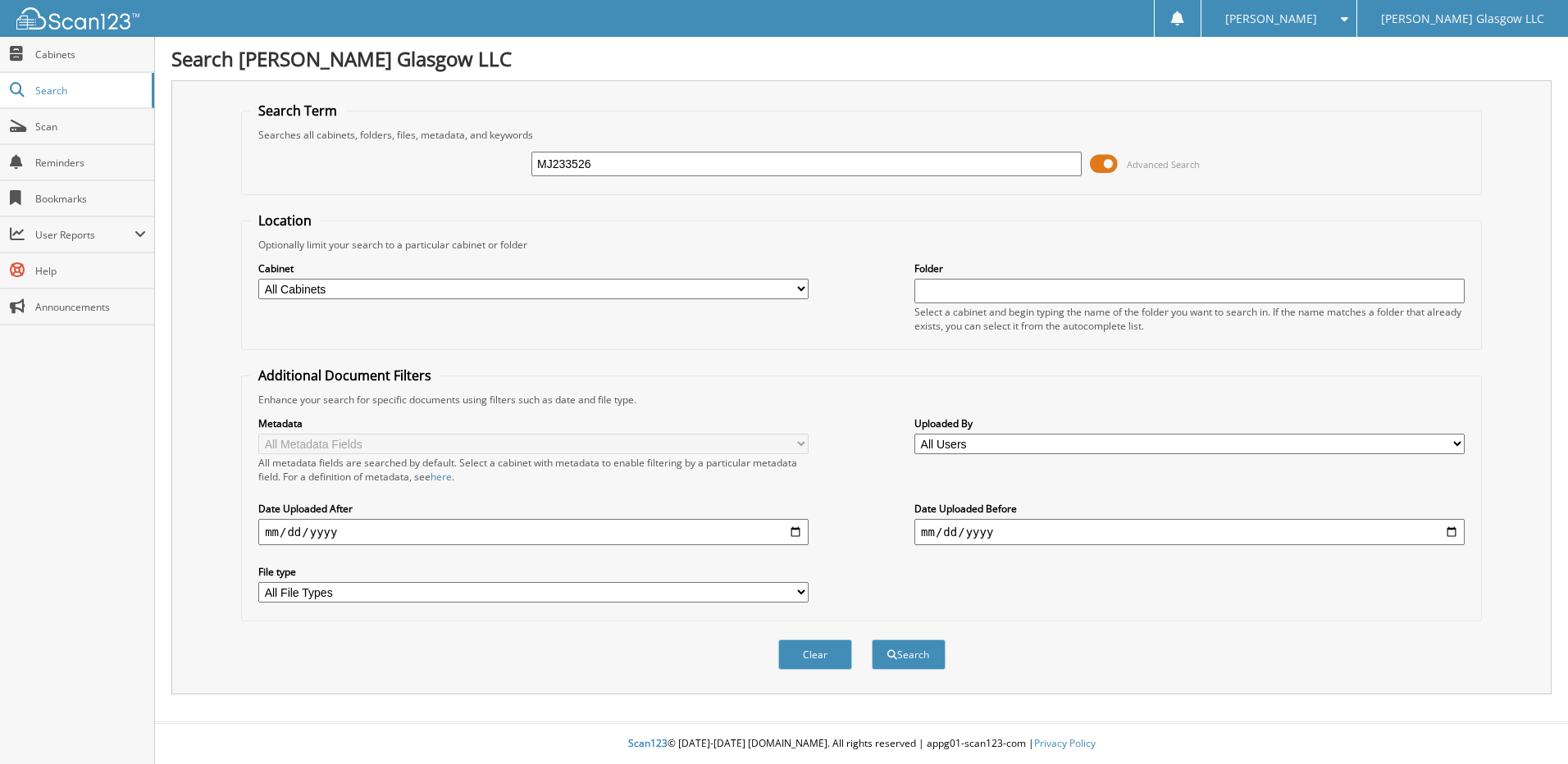
type input "MJ233526"
click at [872, 639] on button "Search" at bounding box center [909, 654] width 74 height 30
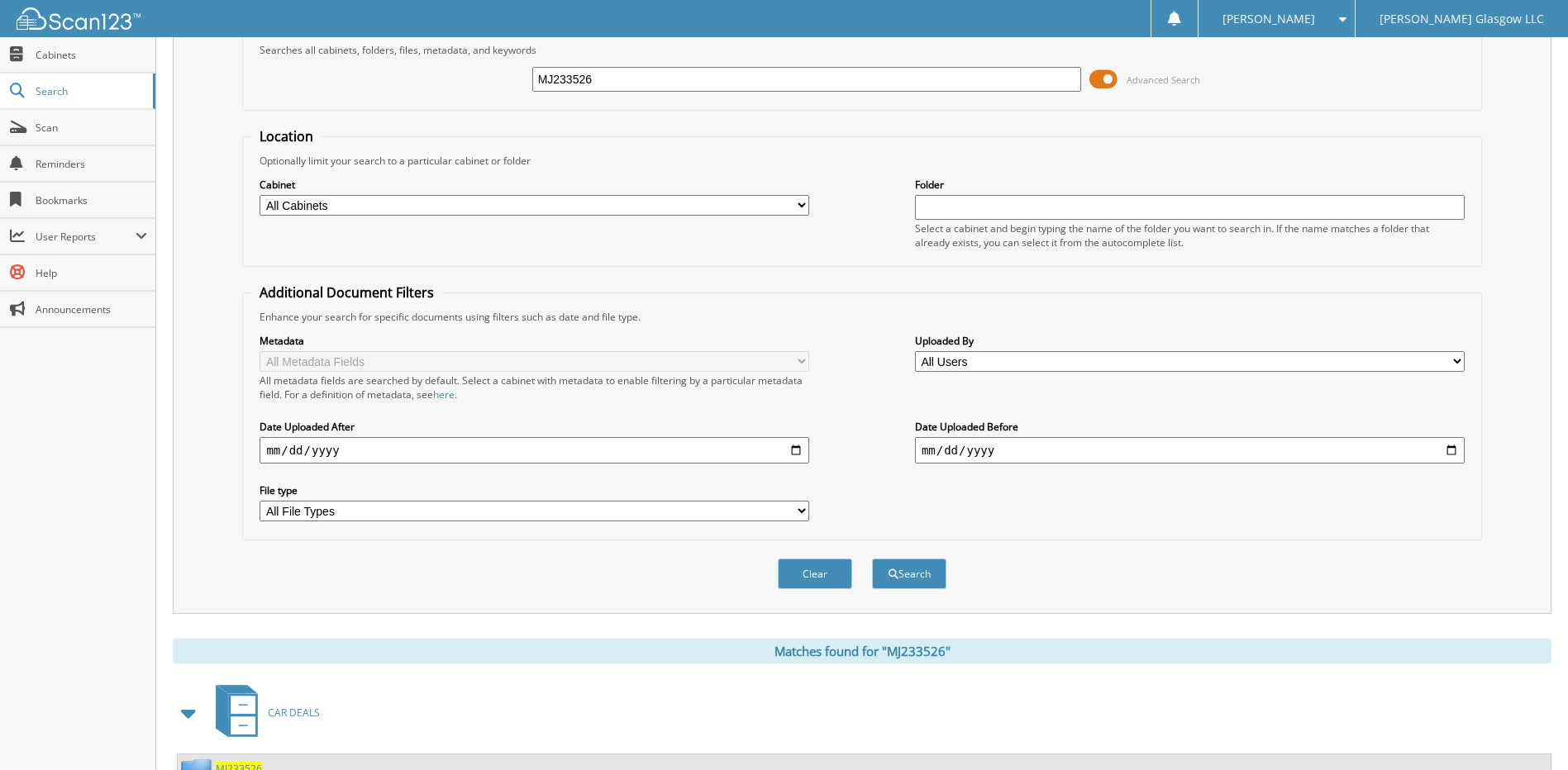
scroll to position [154, 0]
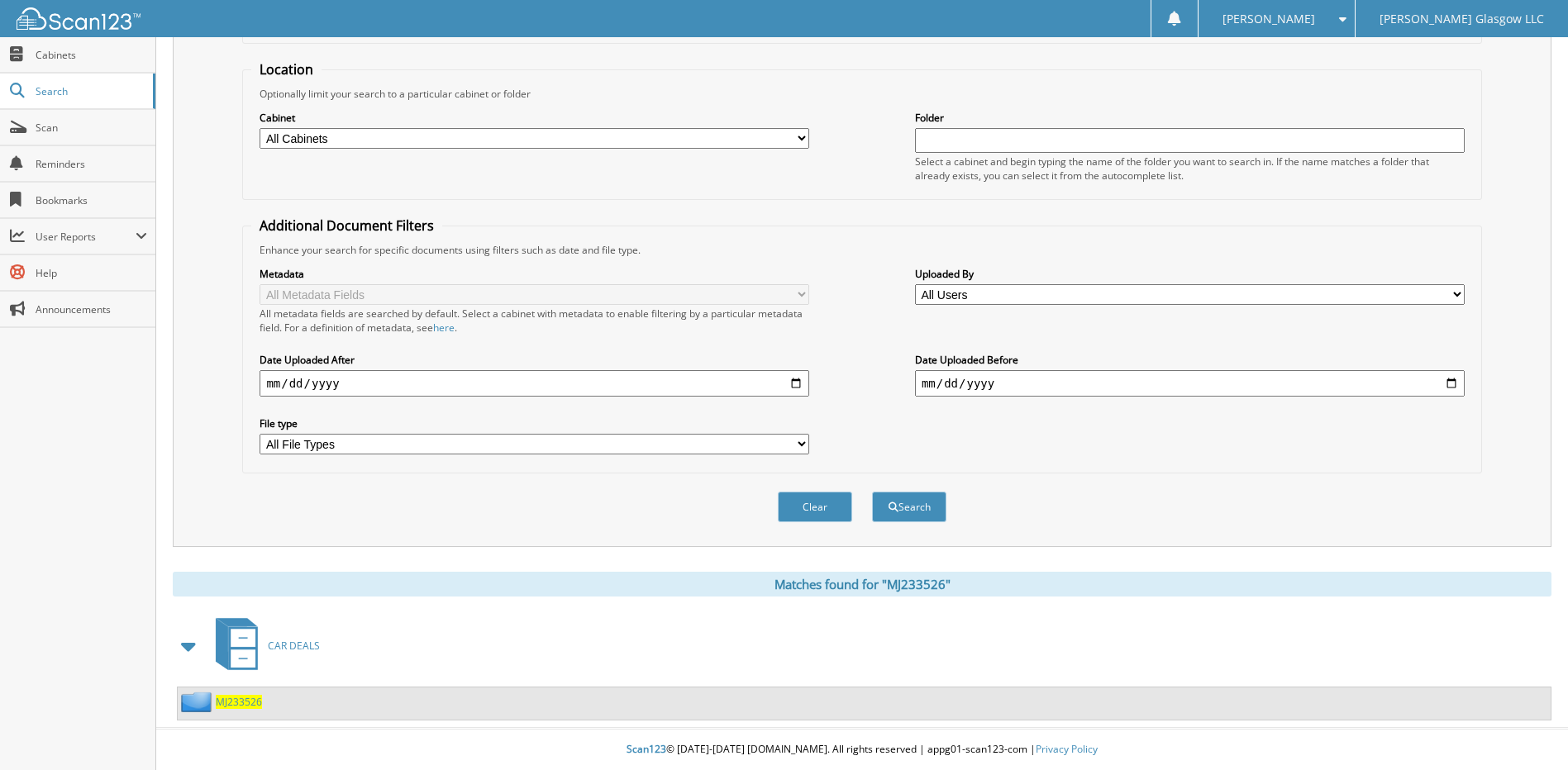
click at [239, 701] on span "MJ233526" at bounding box center [239, 702] width 46 height 14
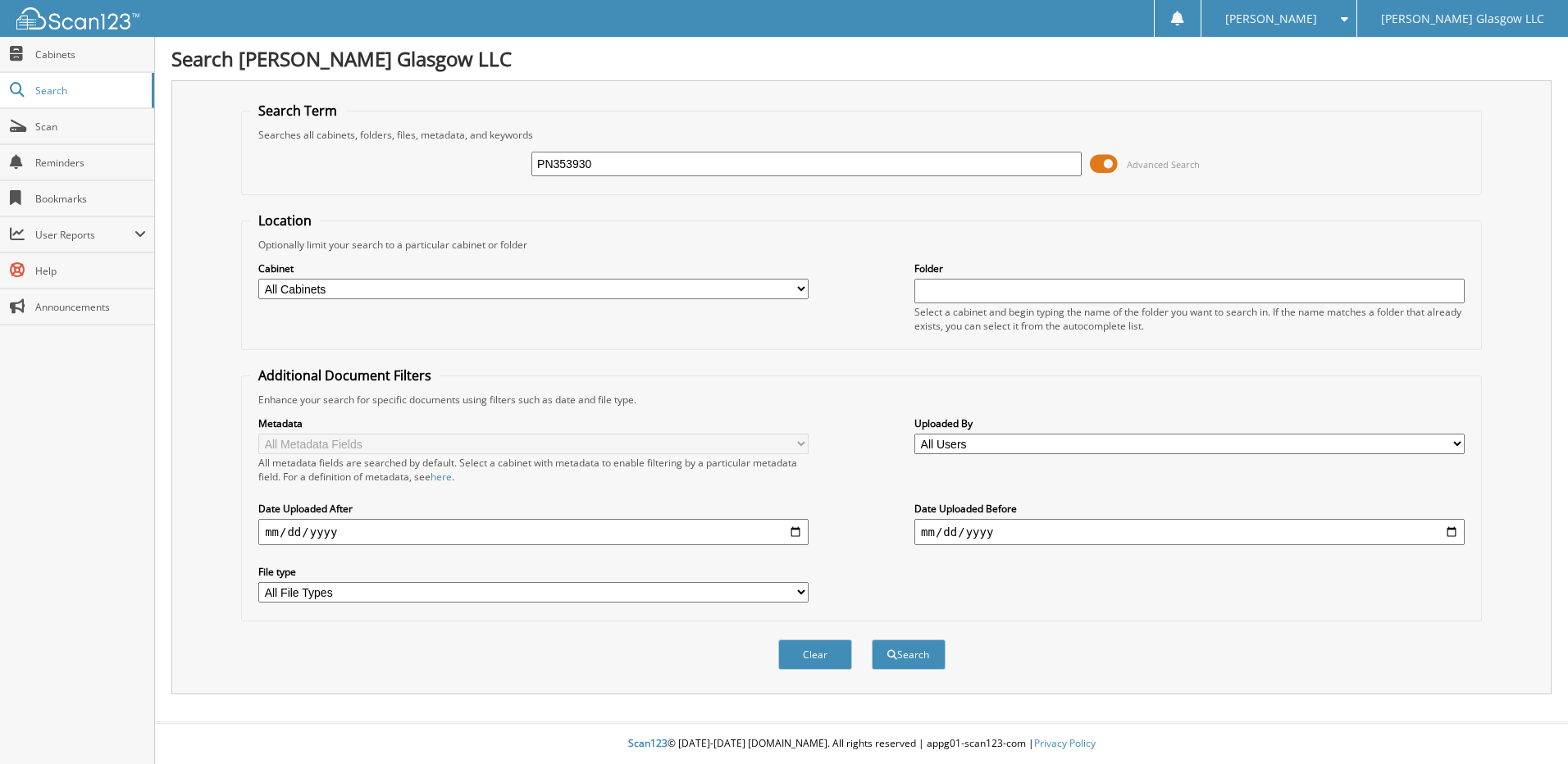
type input "PN353930"
click at [872, 639] on button "Search" at bounding box center [909, 654] width 74 height 30
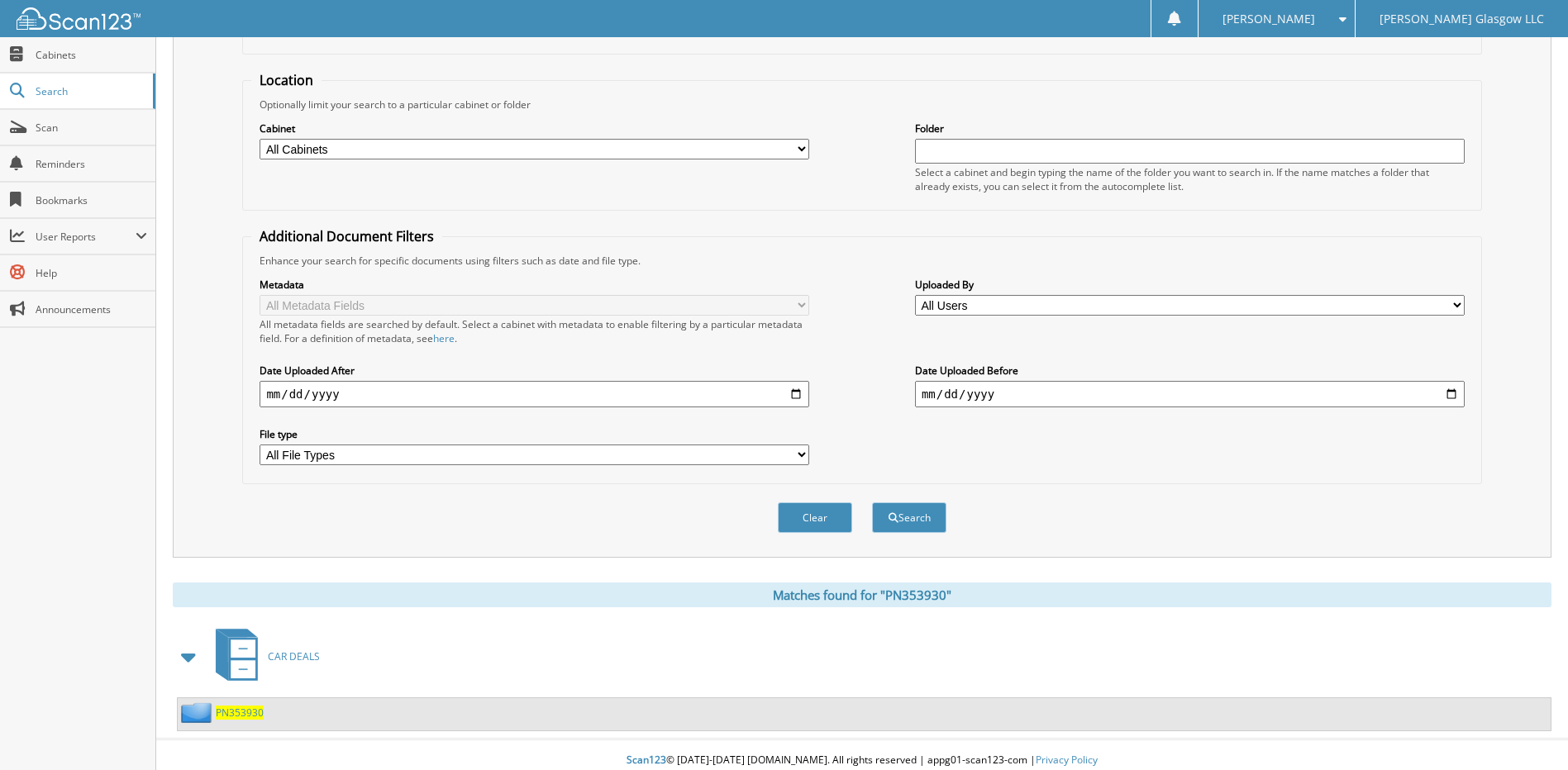
scroll to position [154, 0]
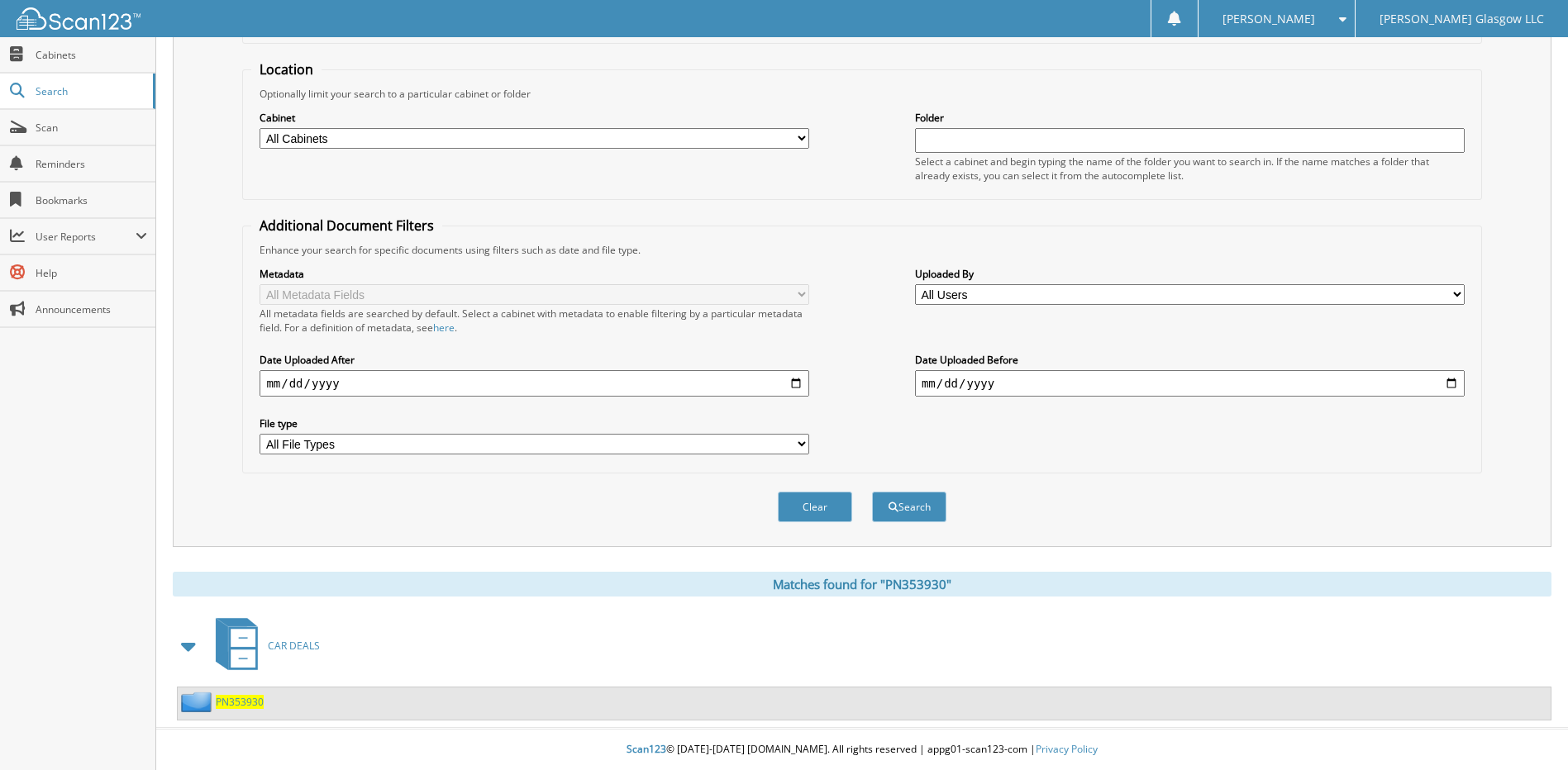
click at [248, 696] on span "PN353930" at bounding box center [240, 702] width 48 height 14
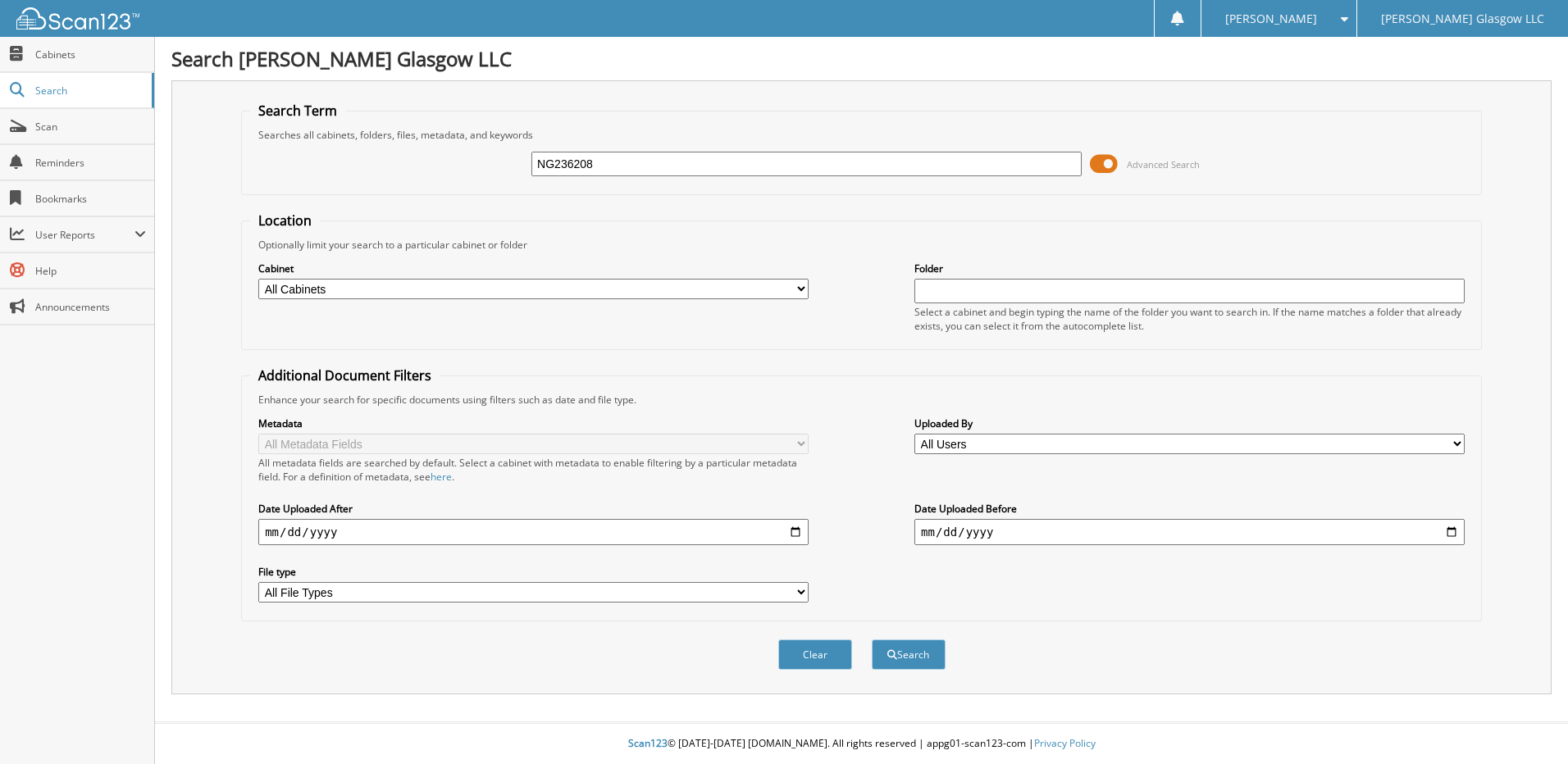
type input "NG236208"
click at [872, 639] on button "Search" at bounding box center [909, 654] width 74 height 30
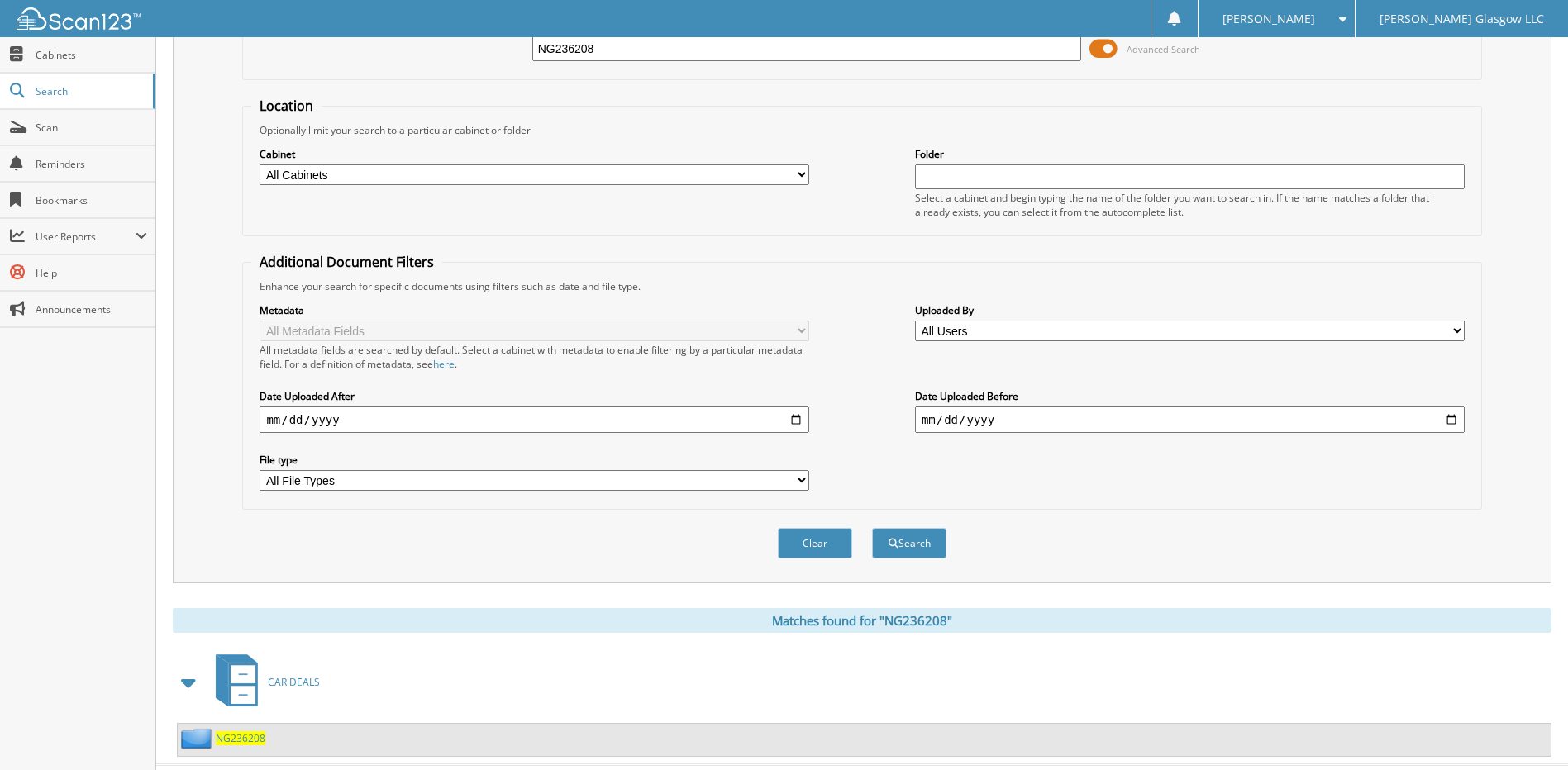
scroll to position [154, 0]
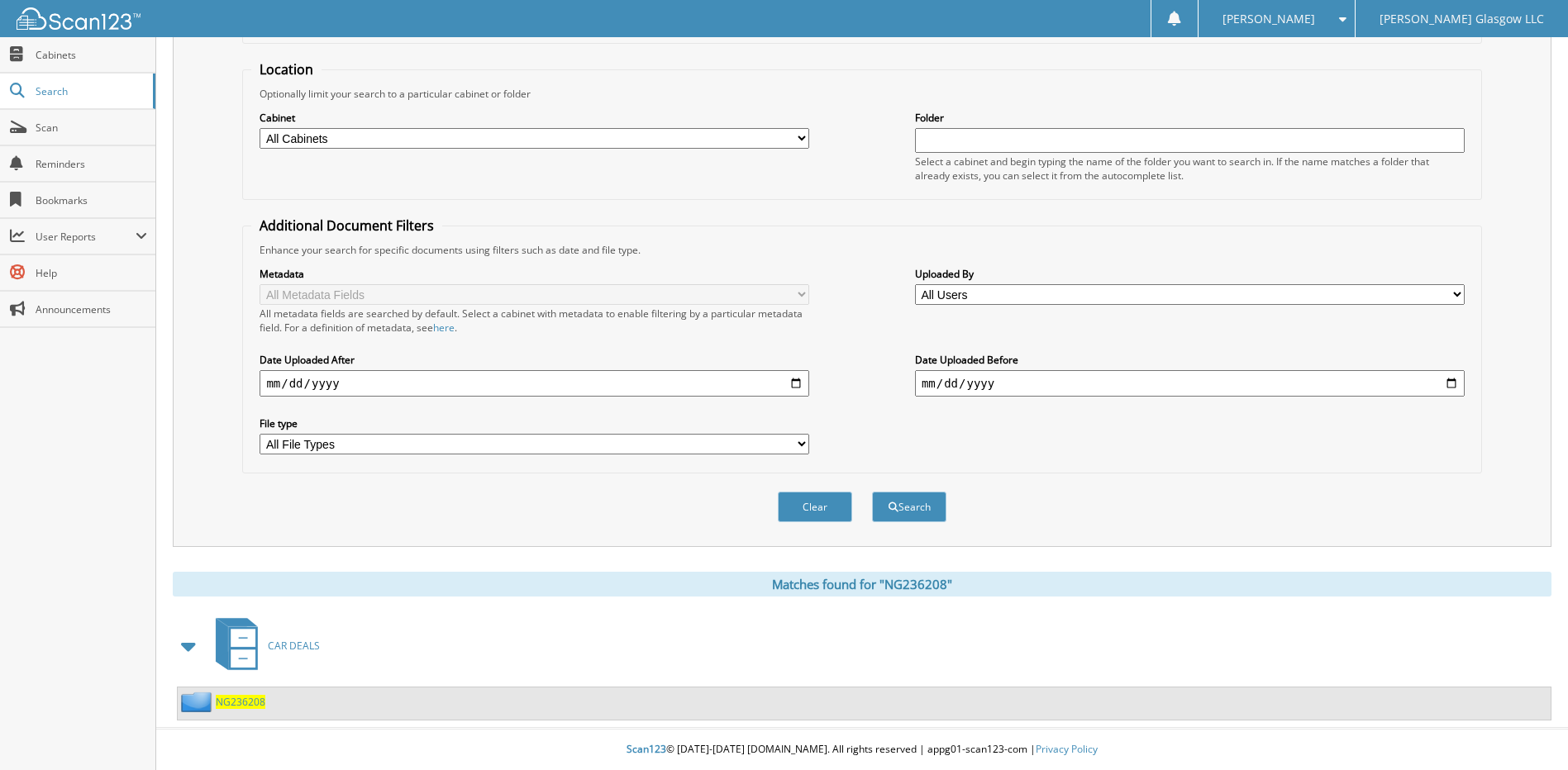
click at [257, 700] on span "NG236208" at bounding box center [241, 702] width 49 height 14
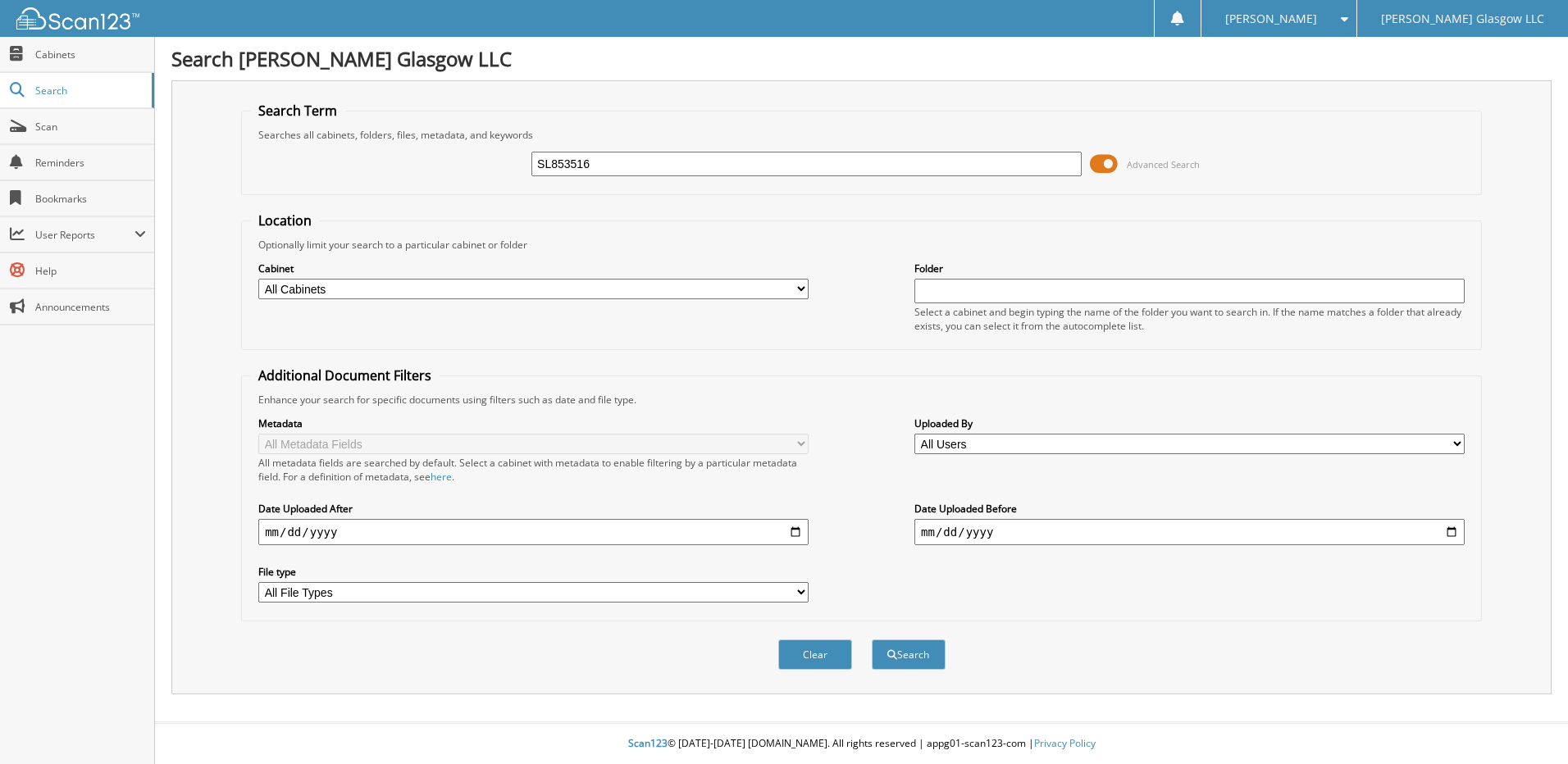
type input "SL853516"
click at [872, 639] on button "Search" at bounding box center [909, 654] width 74 height 30
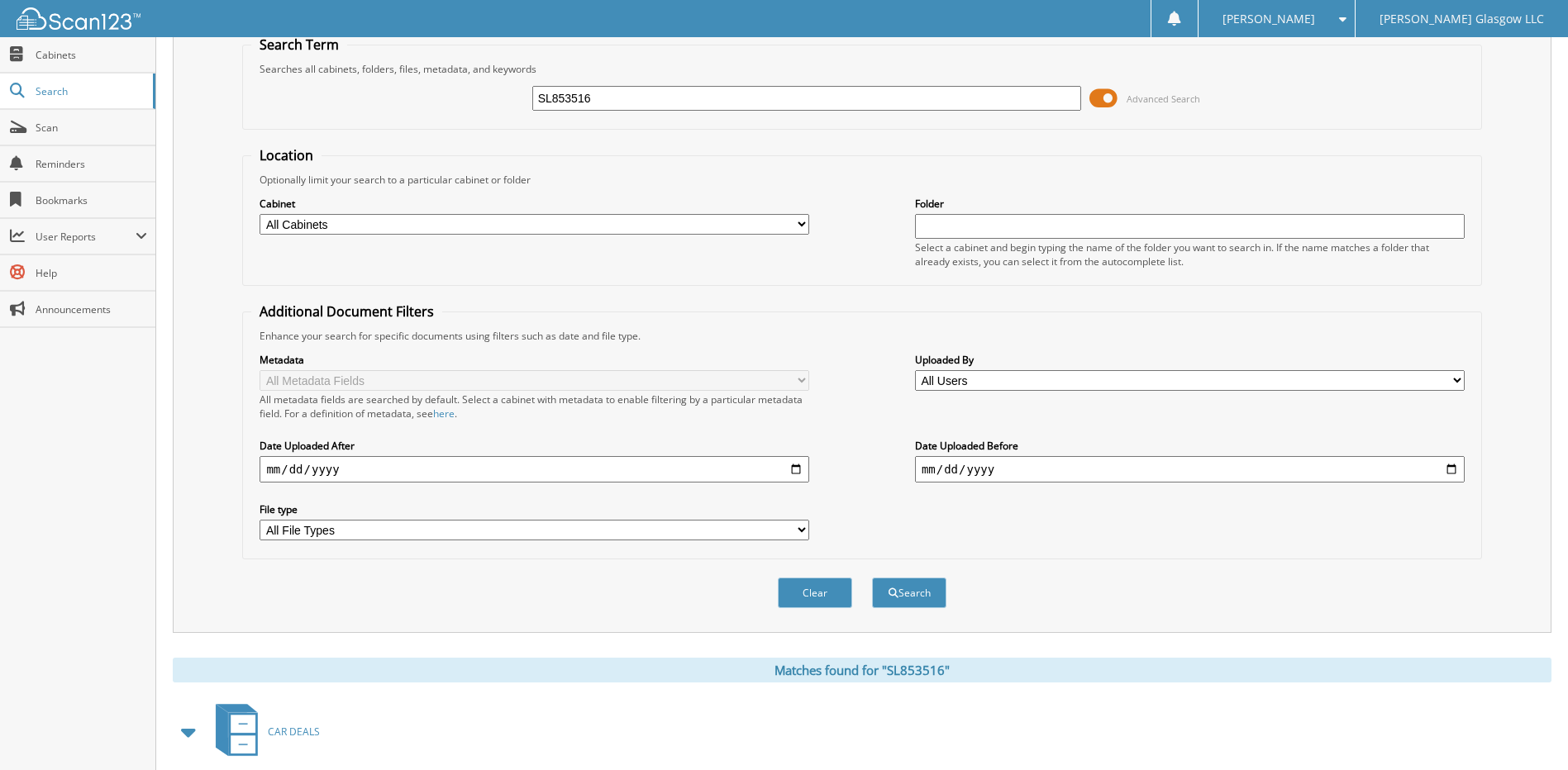
scroll to position [154, 0]
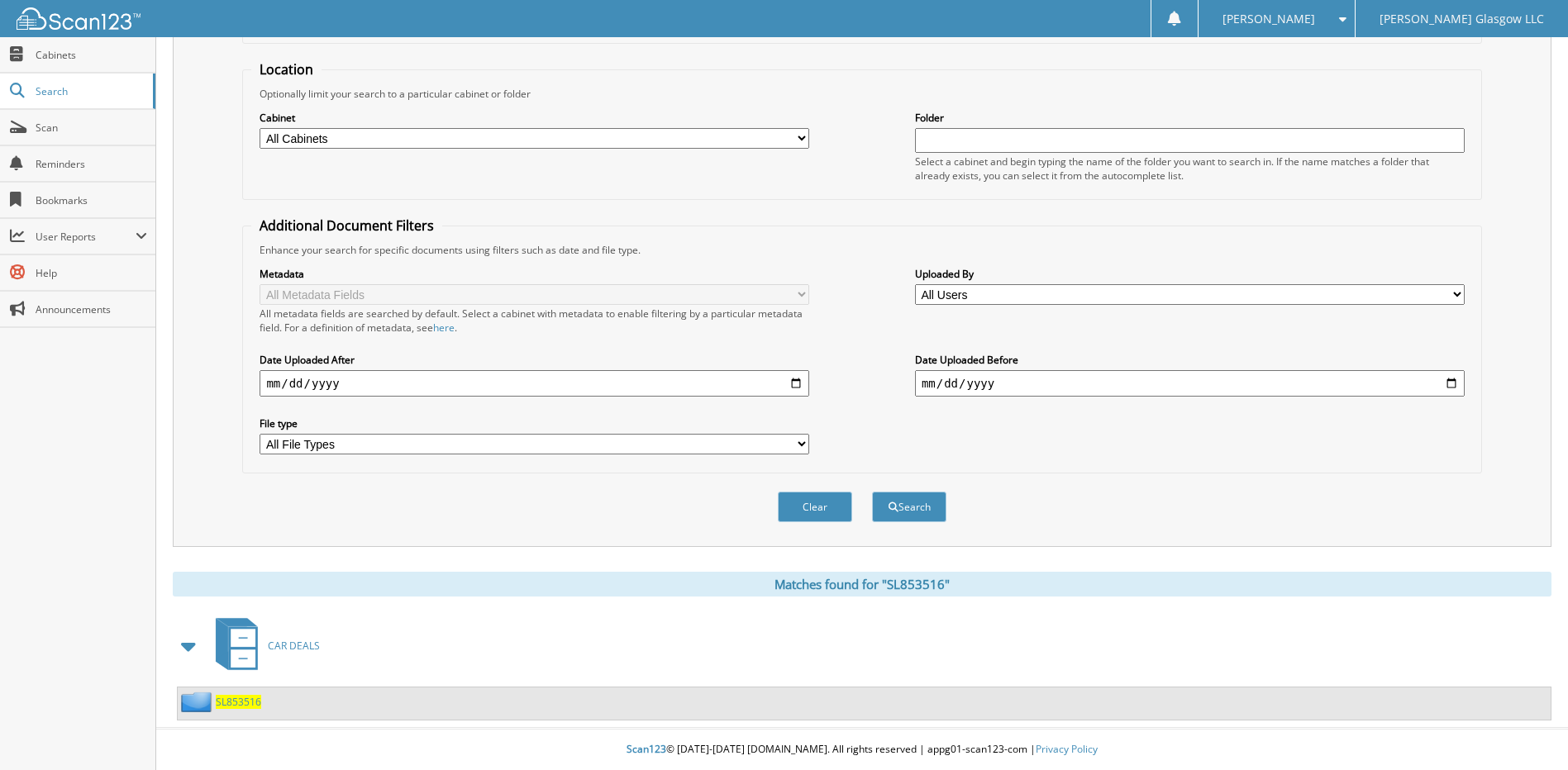
click at [228, 699] on span "SL853516" at bounding box center [238, 702] width 45 height 14
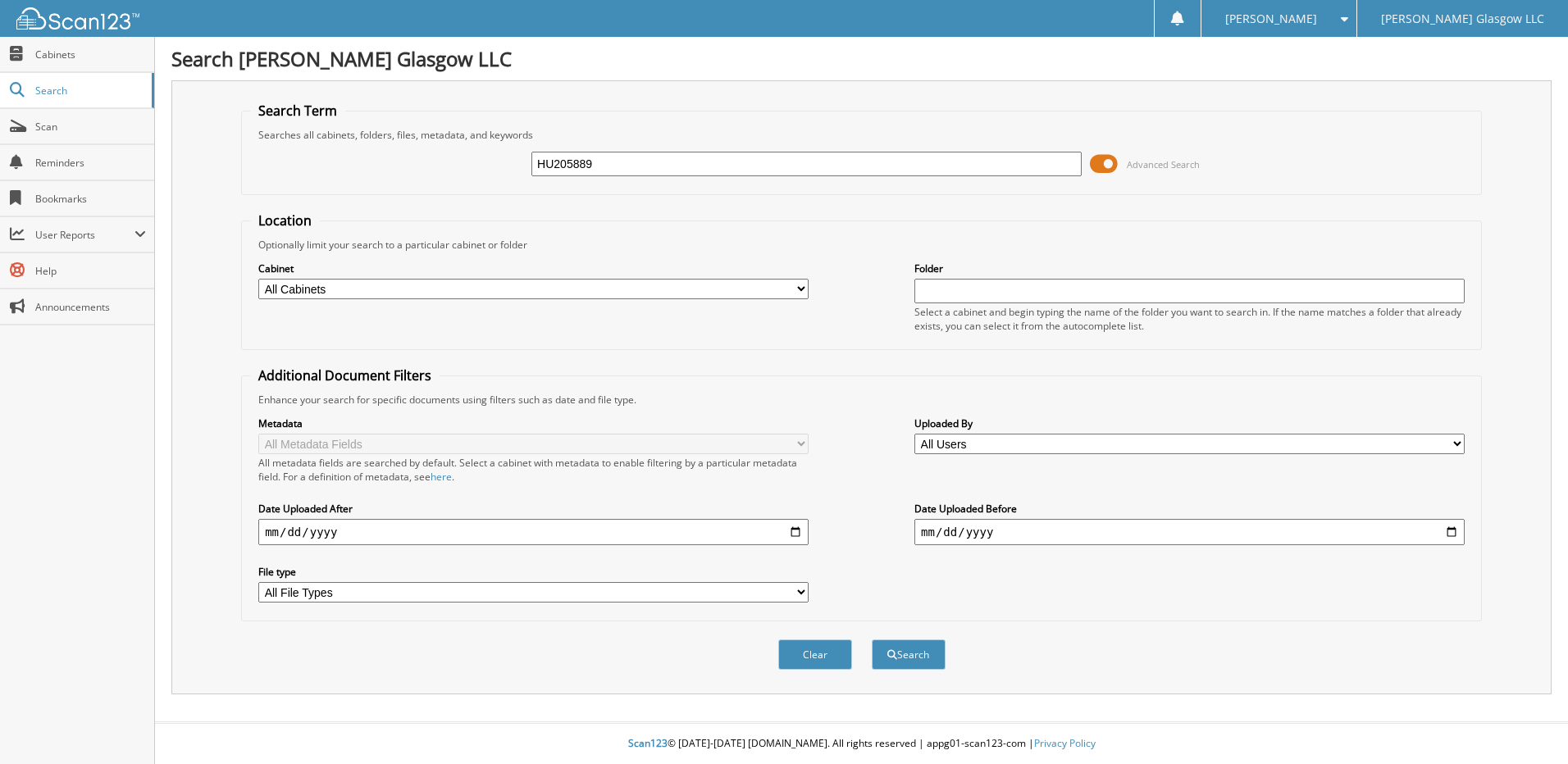
type input "HU205889"
click at [872, 639] on button "Search" at bounding box center [909, 654] width 74 height 30
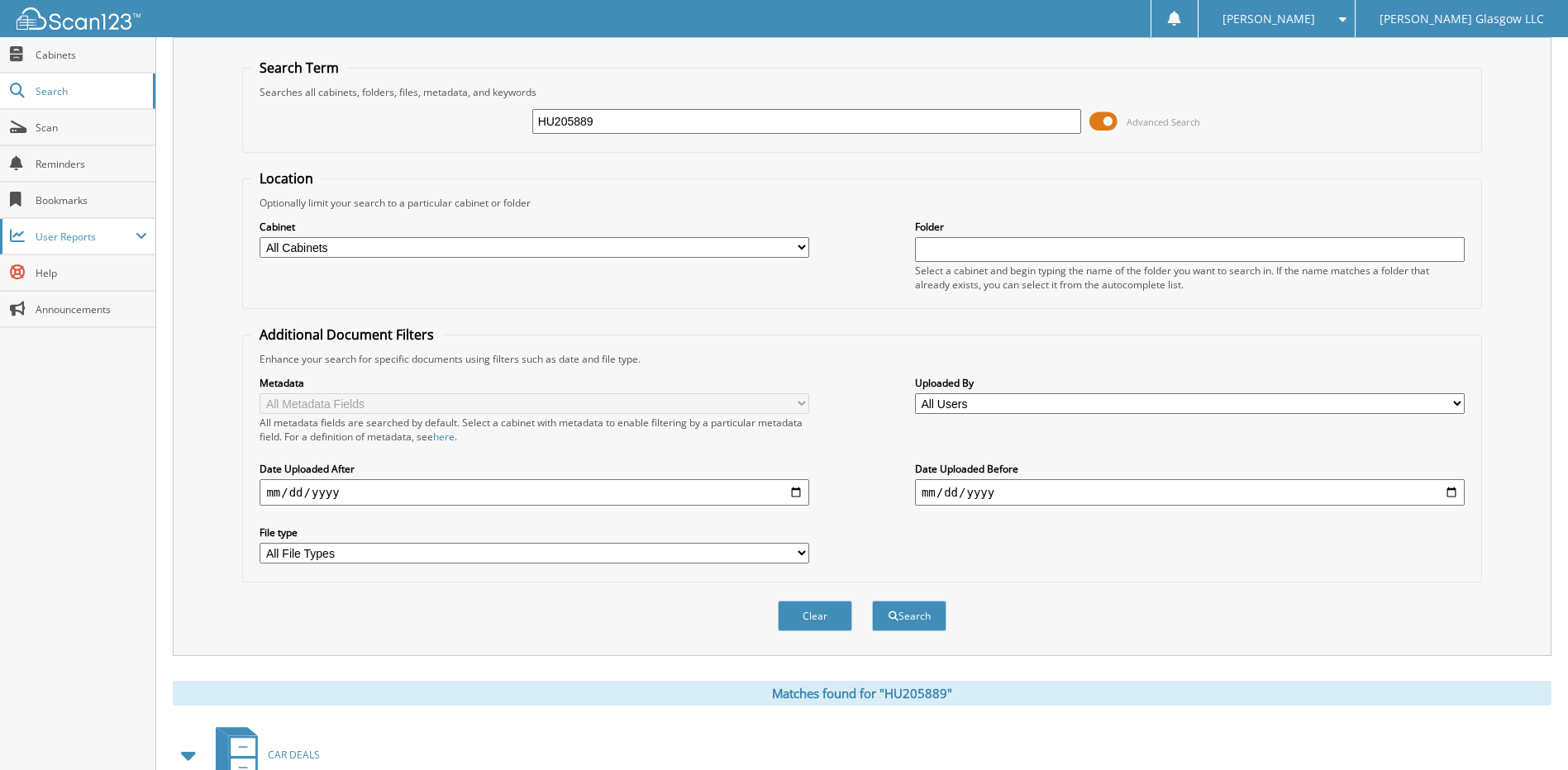
scroll to position [154, 0]
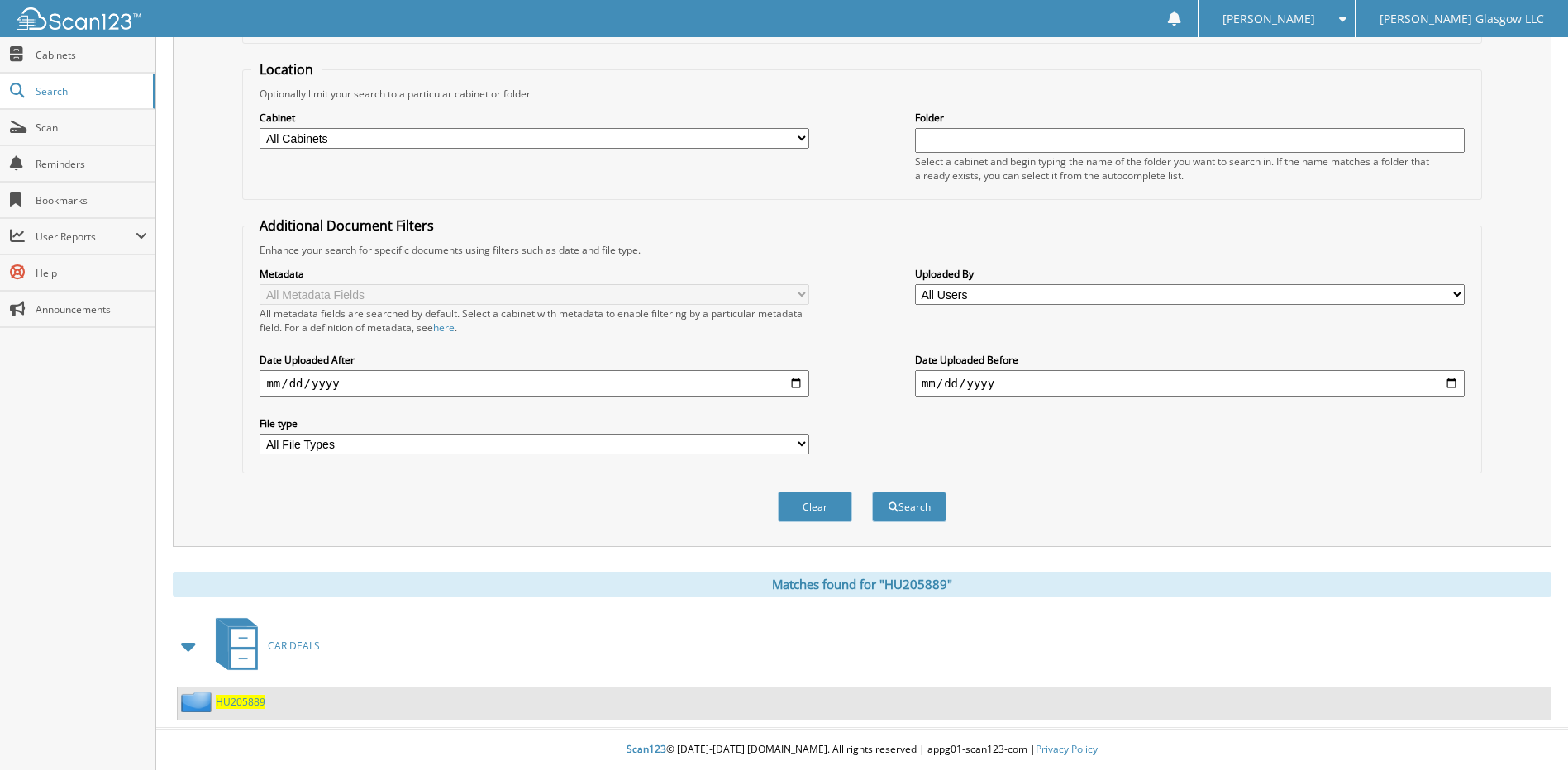
click at [246, 705] on span "HU205889" at bounding box center [241, 702] width 49 height 14
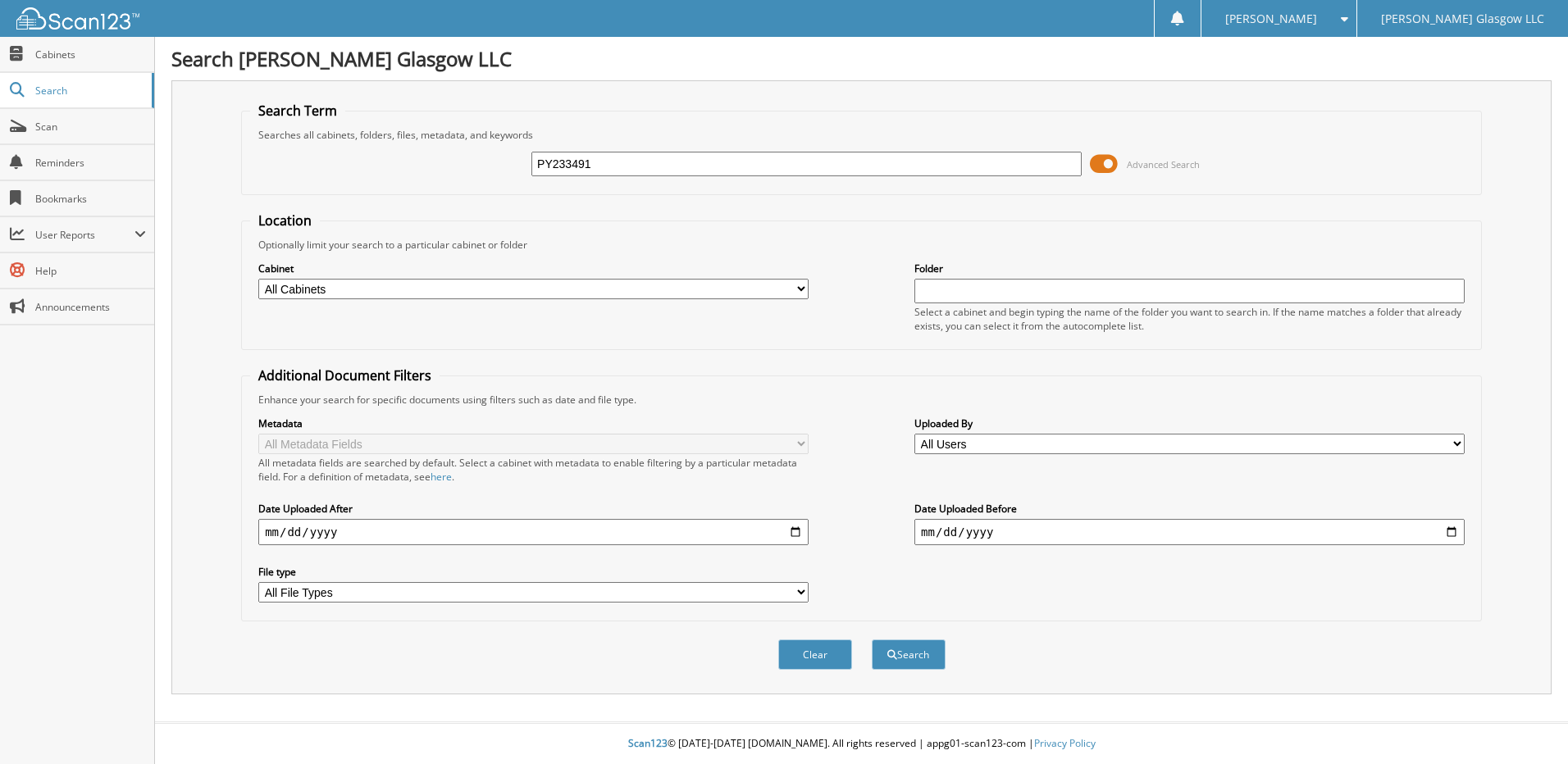
type input "PY233491"
click at [872, 639] on button "Search" at bounding box center [909, 654] width 74 height 30
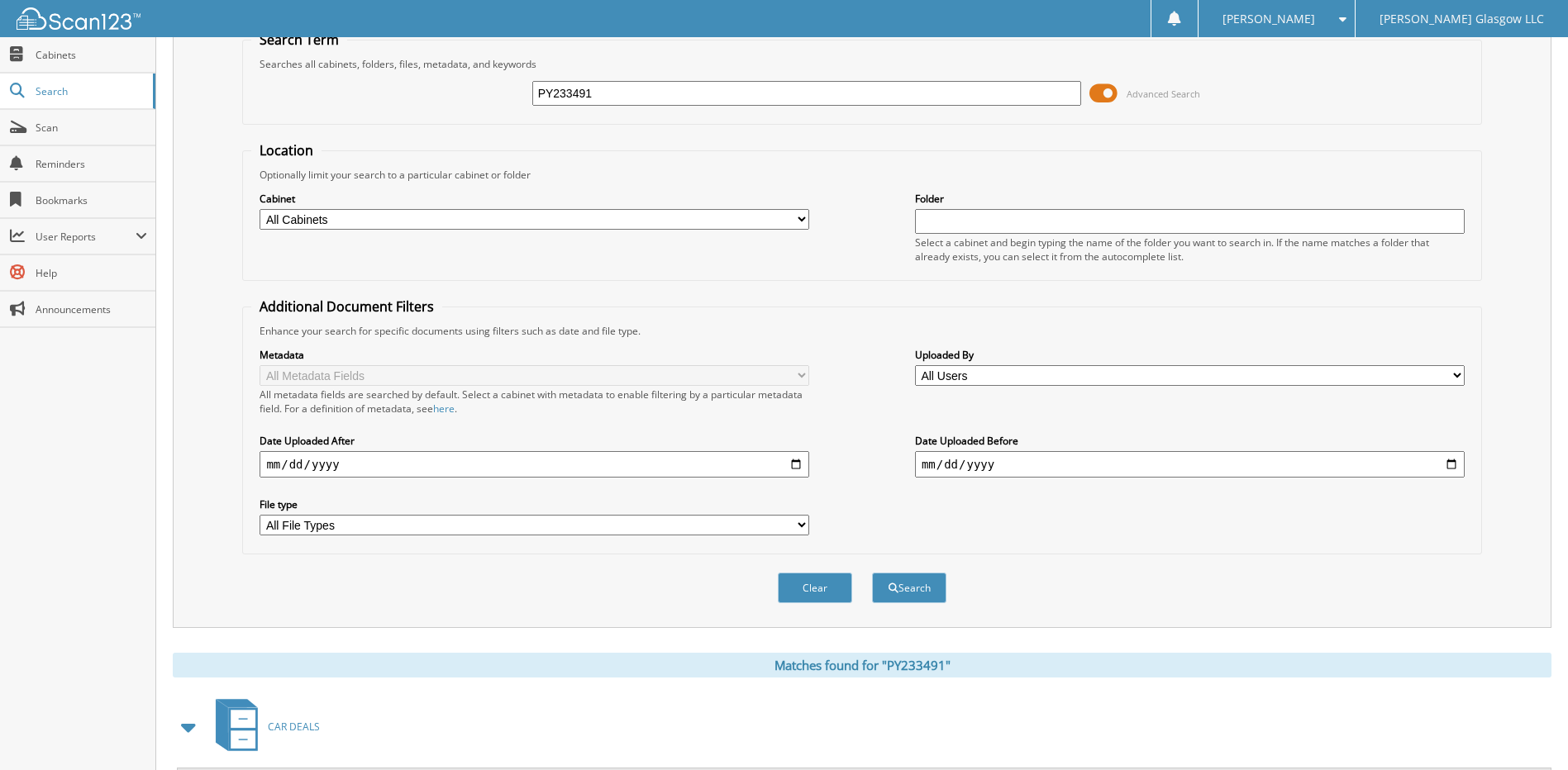
scroll to position [154, 0]
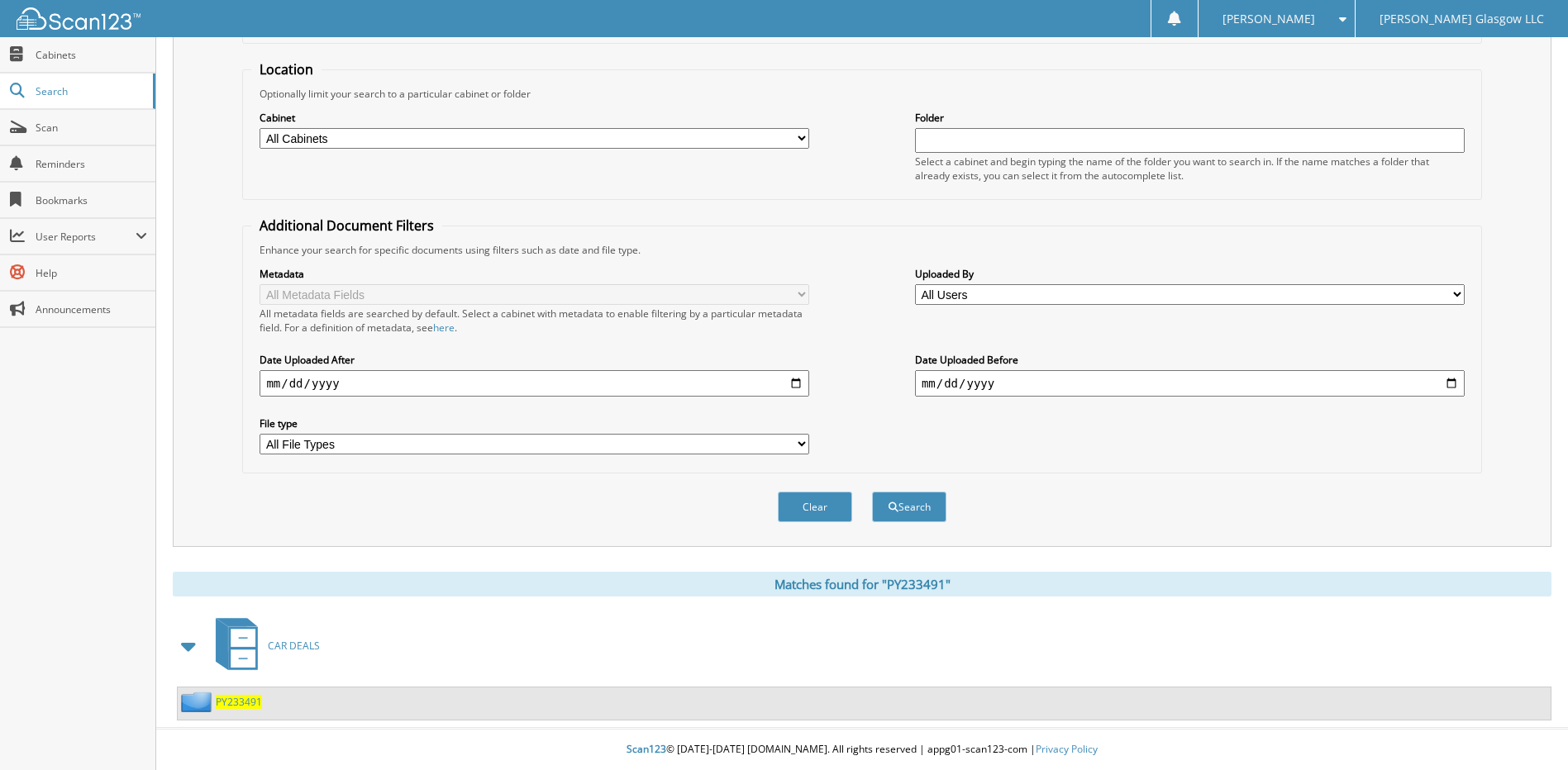
click at [231, 706] on span "PY233491" at bounding box center [239, 702] width 46 height 14
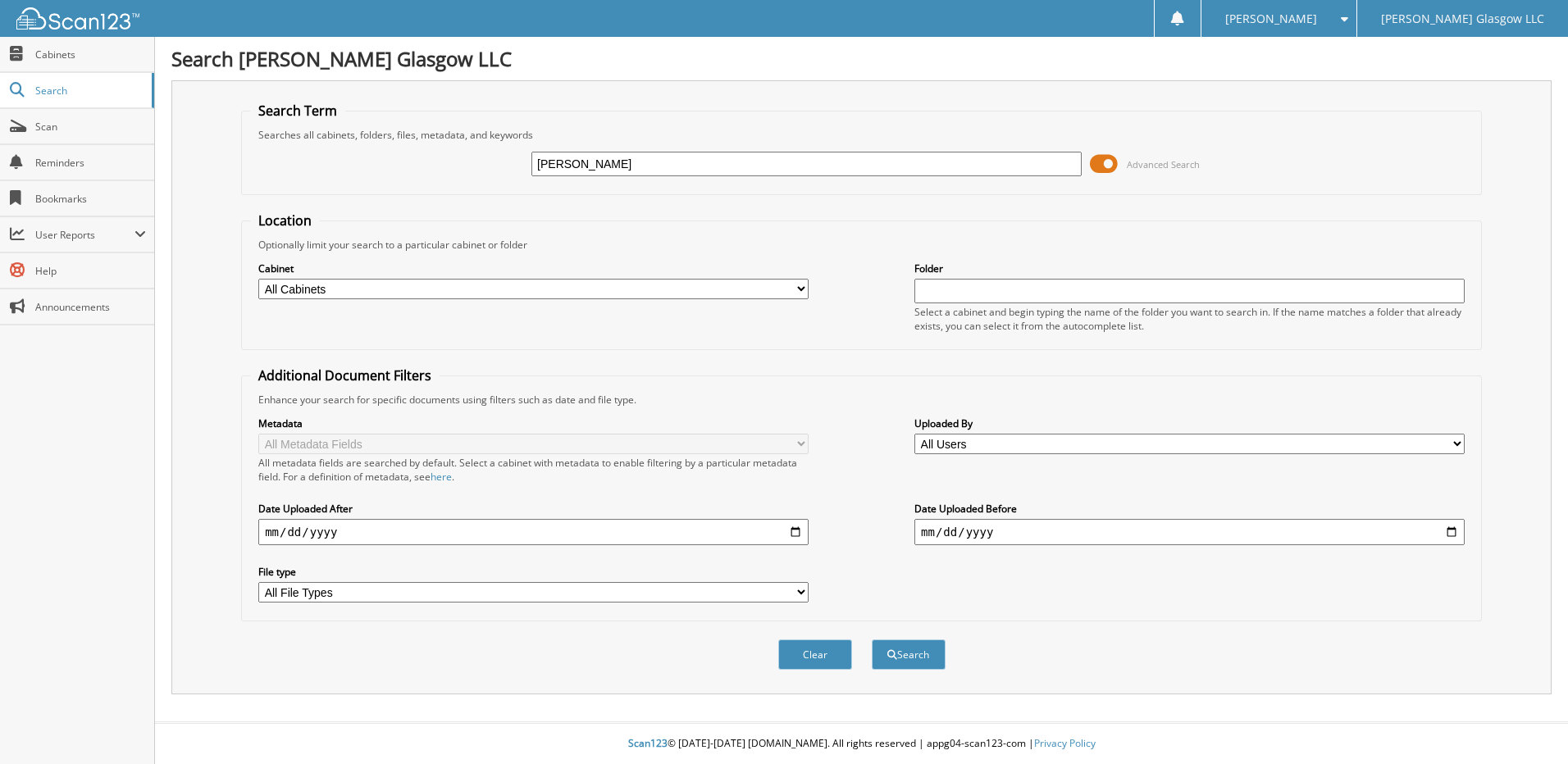
type input "[PERSON_NAME]"
click at [872, 639] on button "Search" at bounding box center [909, 654] width 74 height 30
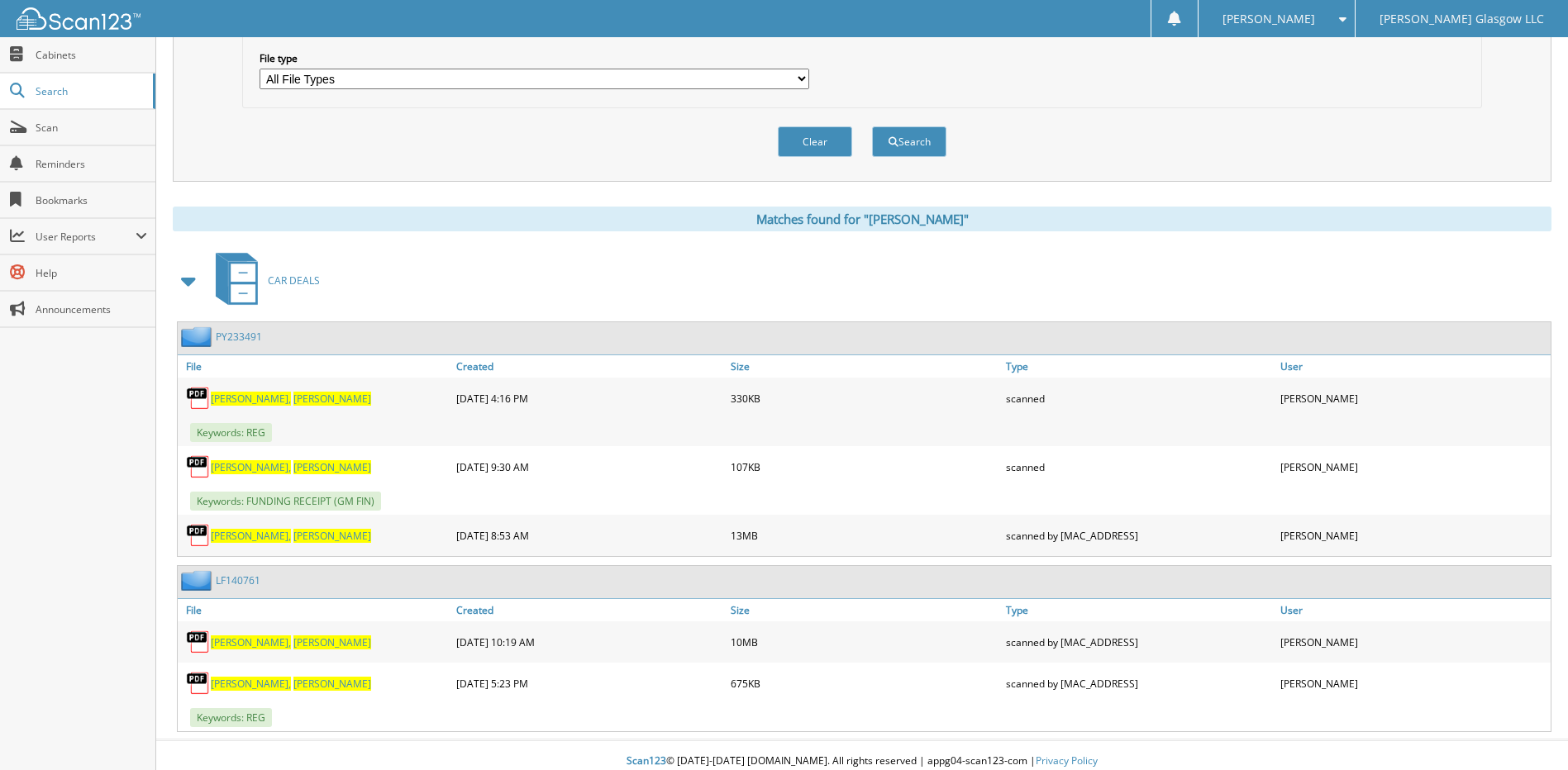
scroll to position [530, 0]
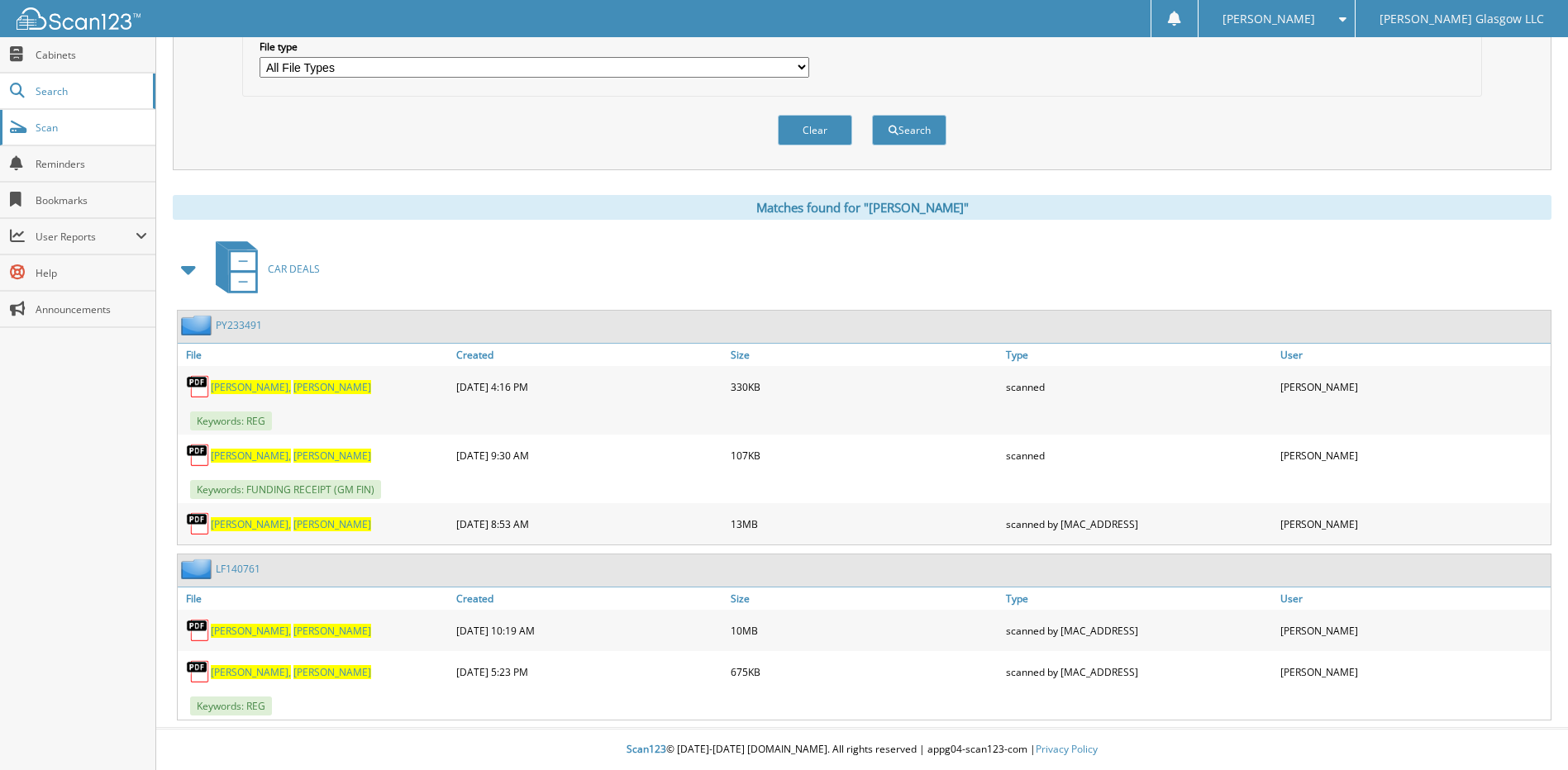
click at [65, 127] on span "Scan" at bounding box center [91, 127] width 111 height 14
